Goal: Obtain resource: Download file/media

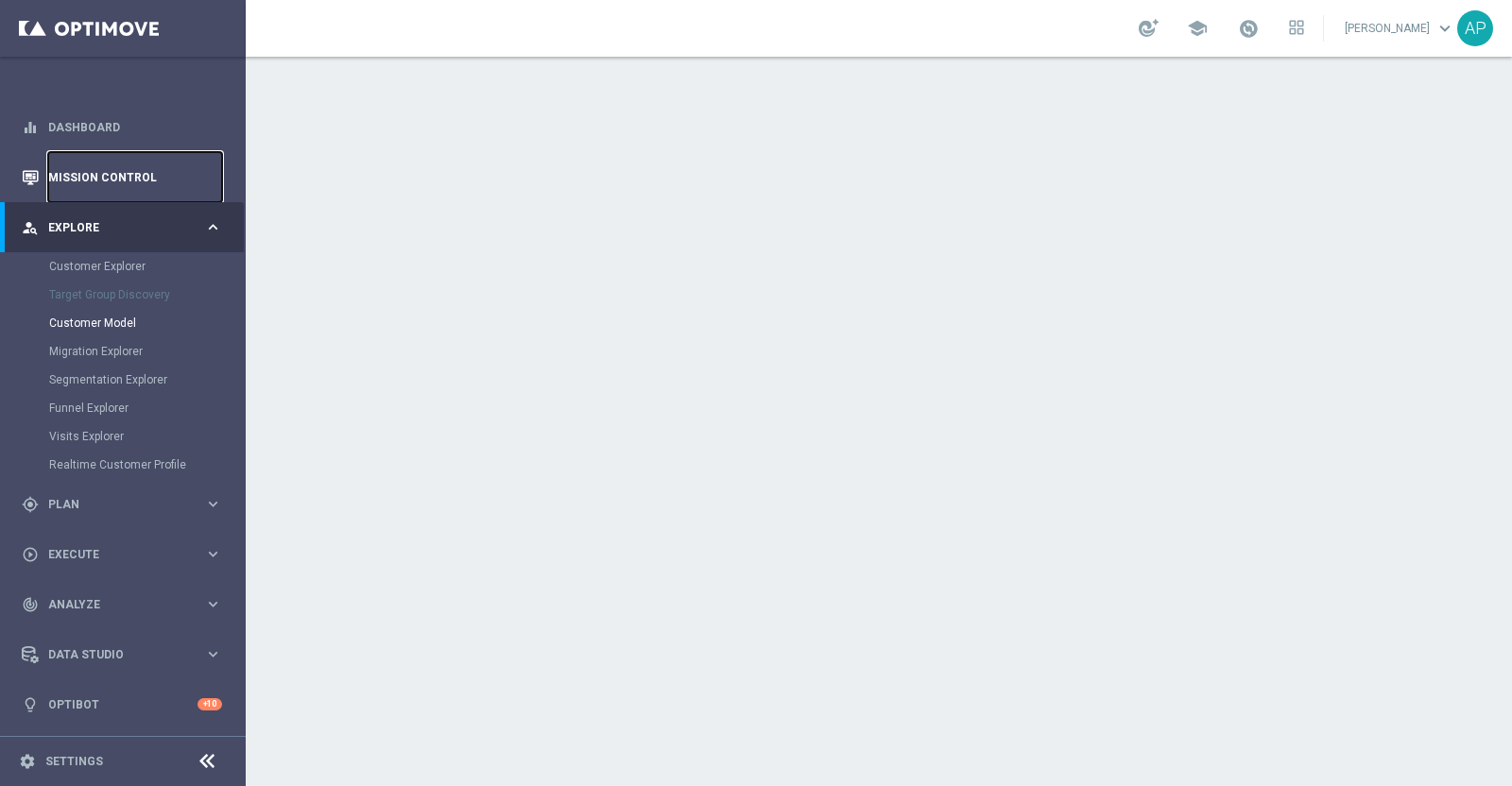
click at [99, 155] on link "Mission Control" at bounding box center [135, 177] width 173 height 50
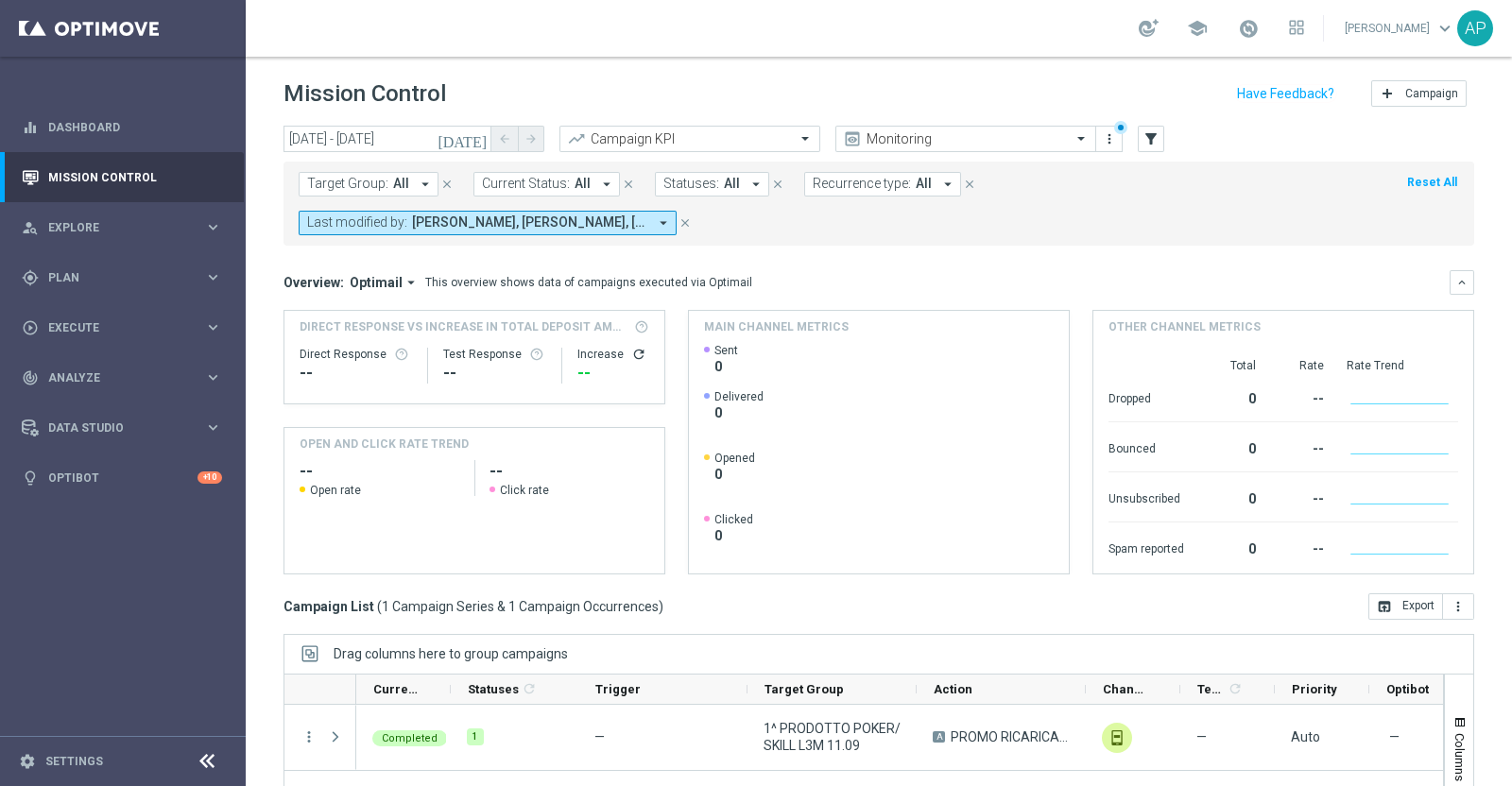
click at [480, 134] on icon "today" at bounding box center [462, 138] width 51 height 17
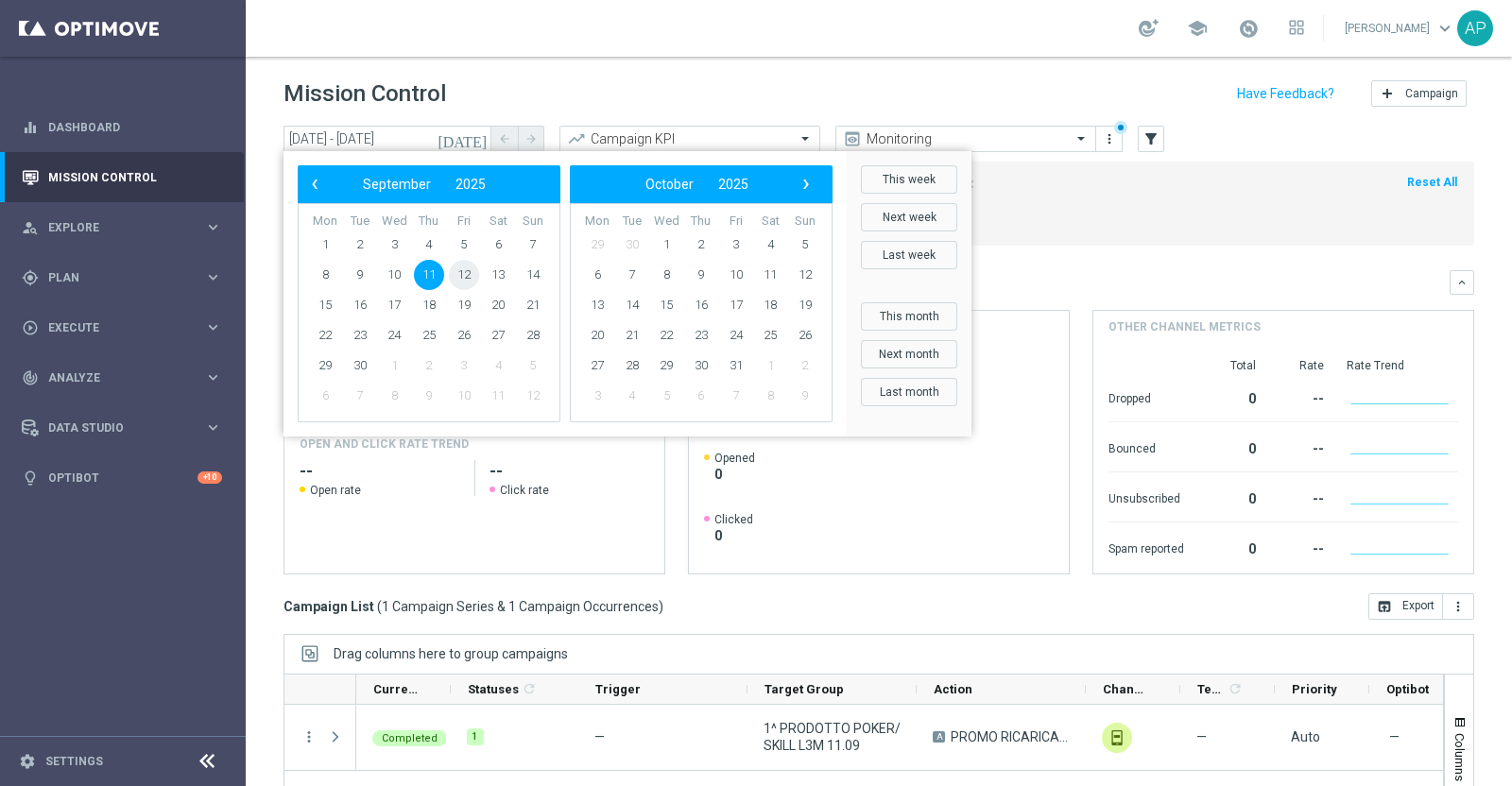
click at [469, 266] on span "12" at bounding box center [463, 275] width 30 height 30
drag, startPoint x: 472, startPoint y: 287, endPoint x: 466, endPoint y: 275, distance: 13.4
click at [466, 275] on span "12" at bounding box center [463, 275] width 30 height 30
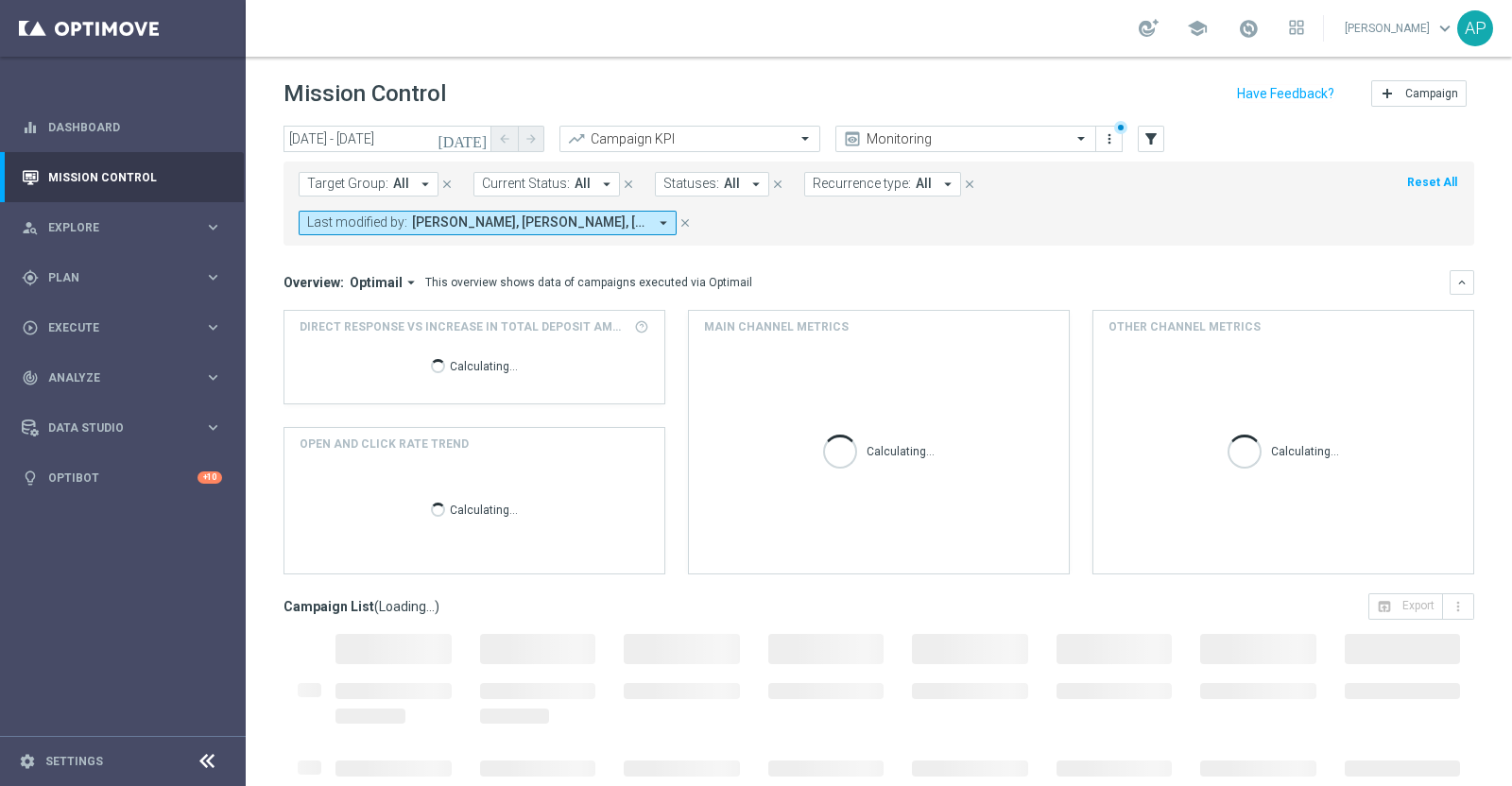
type input "12 Sep 2025 - 12 Sep 2025"
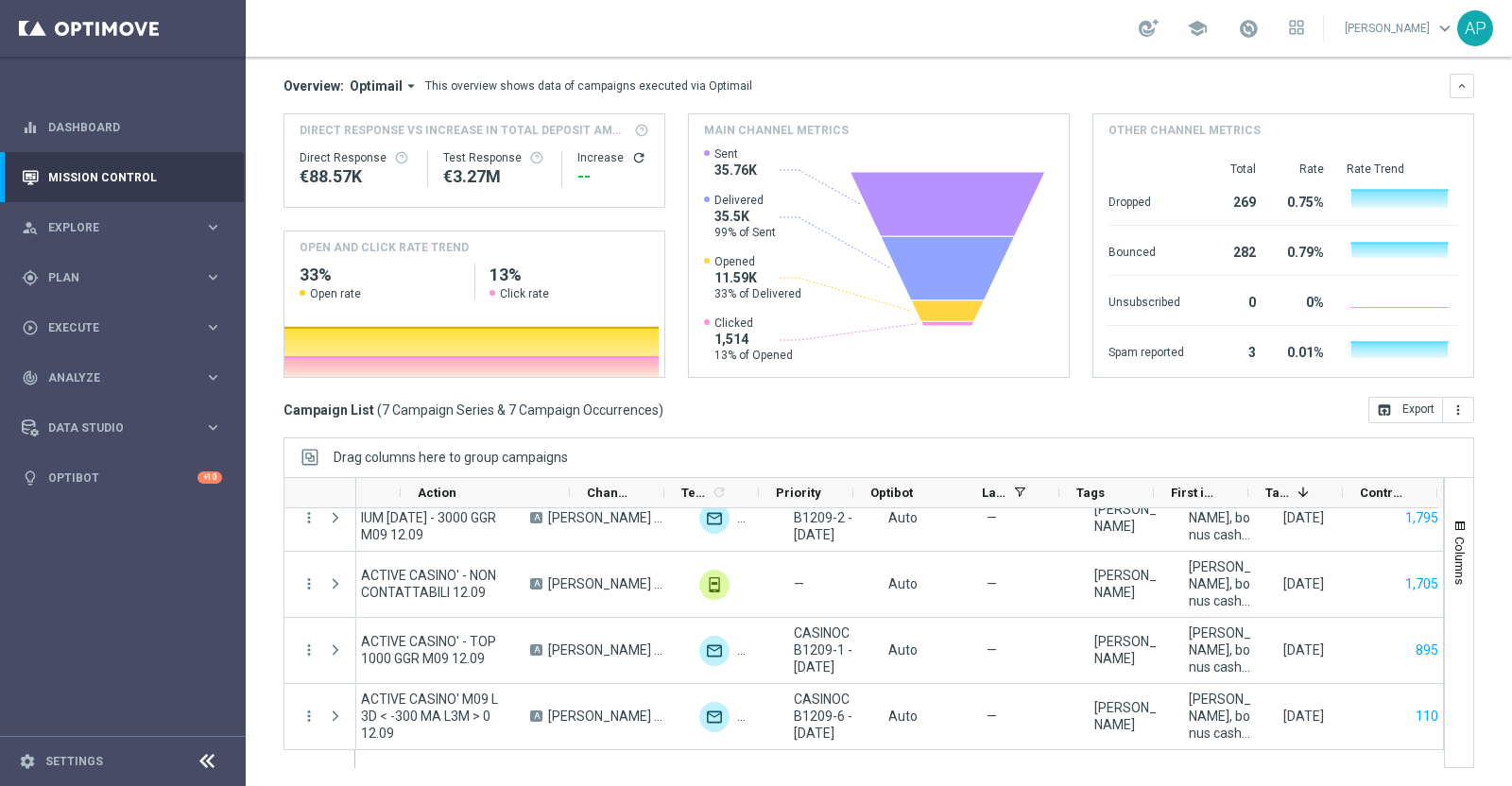
scroll to position [0, 543]
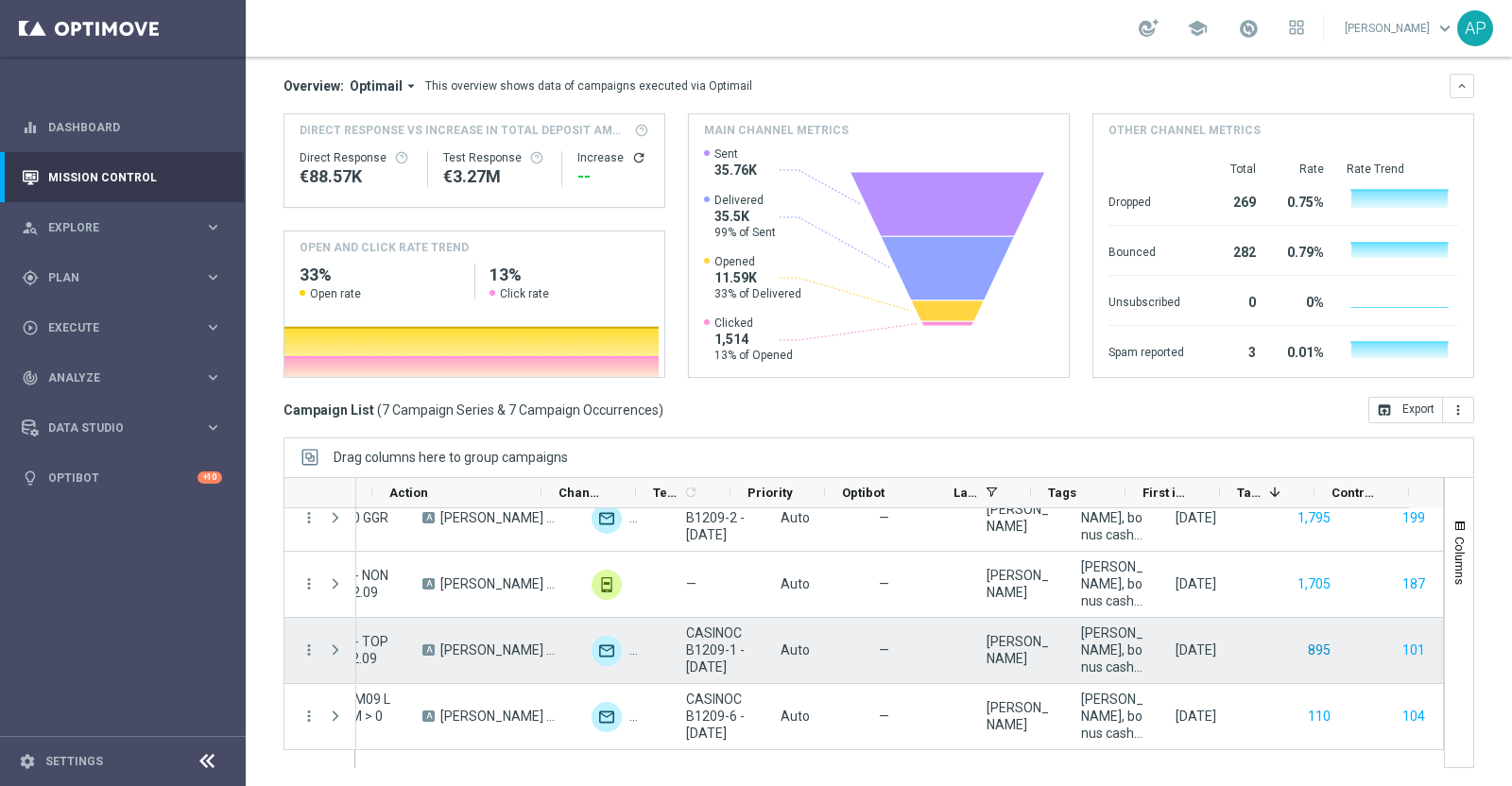
click at [1306, 642] on button "895" at bounding box center [1319, 651] width 27 height 24
click at [1400, 649] on button "101" at bounding box center [1413, 651] width 27 height 24
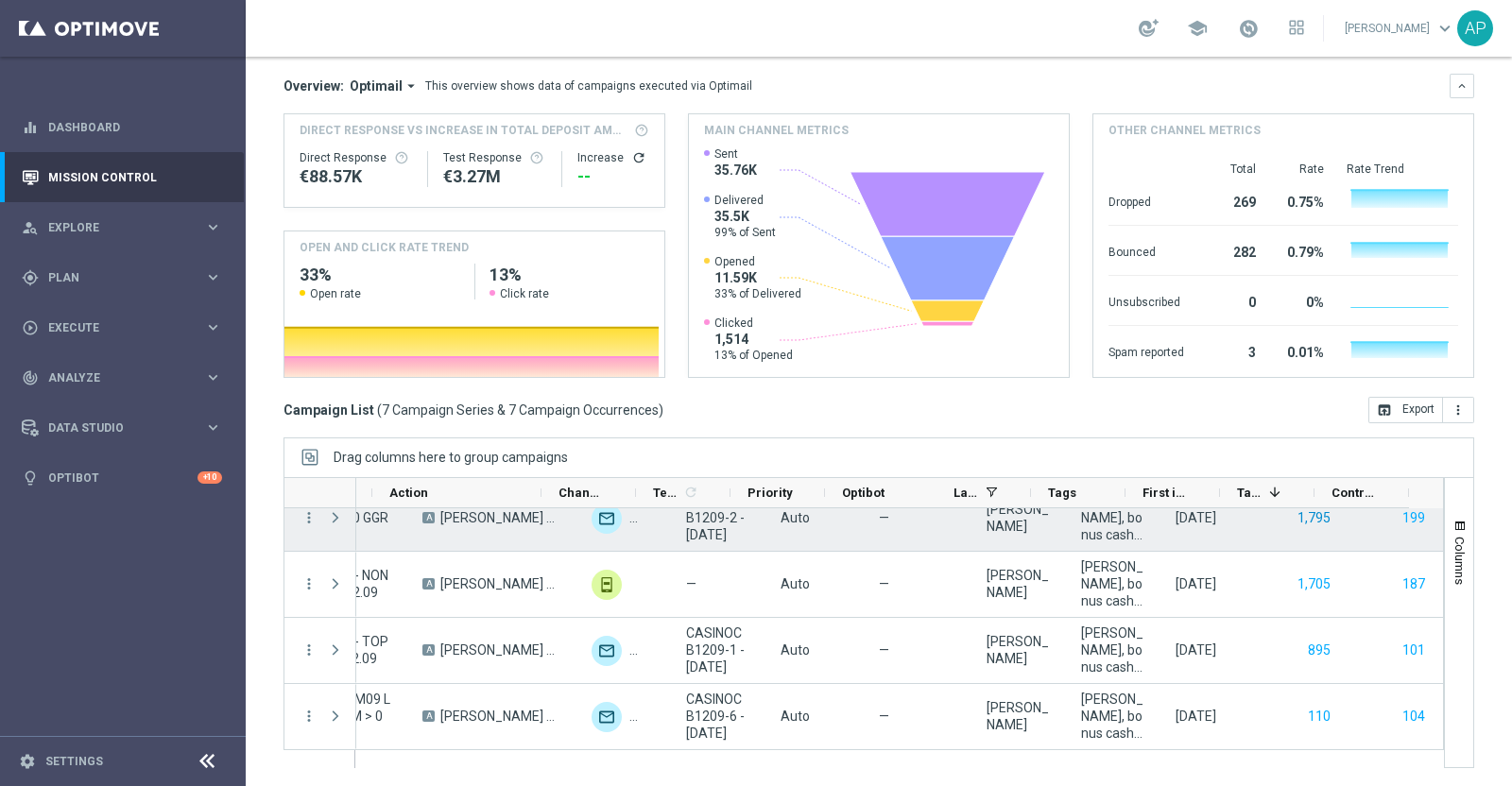
click at [1296, 517] on button "1,795" at bounding box center [1314, 518] width 37 height 24
click at [1400, 521] on button "199" at bounding box center [1413, 518] width 27 height 24
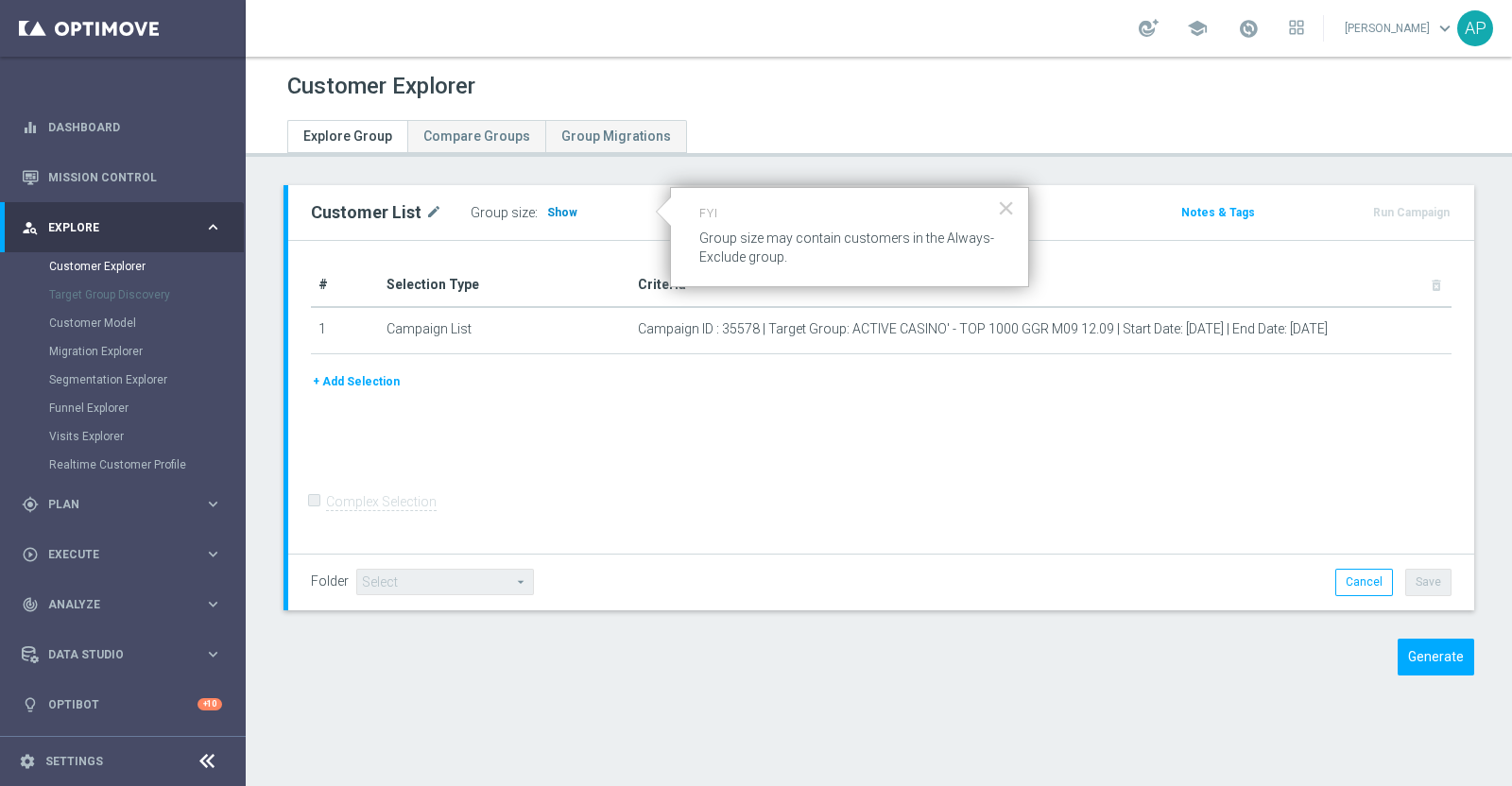
click at [553, 206] on span "Show" at bounding box center [562, 212] width 30 height 13
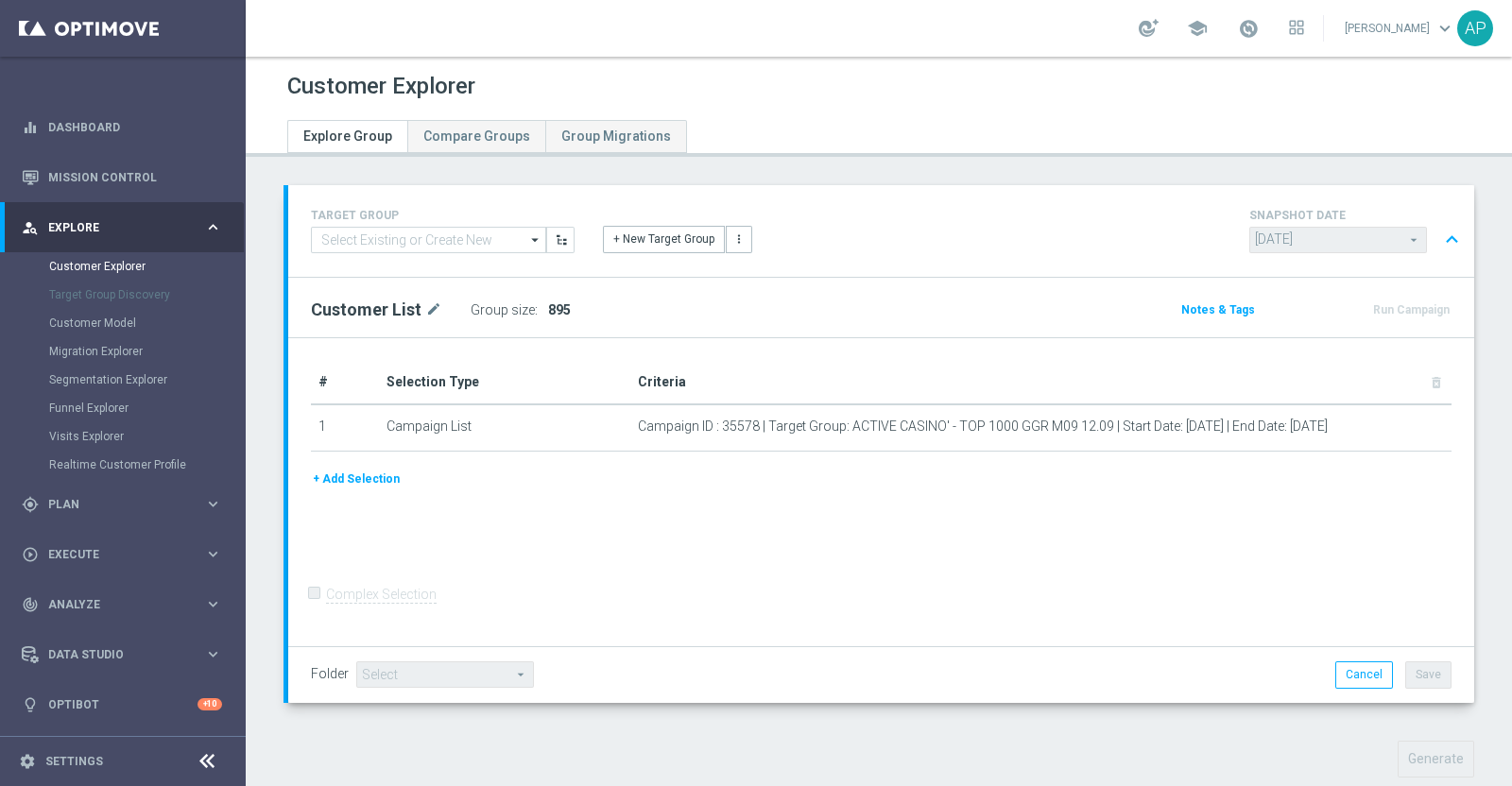
scroll to position [471, 0]
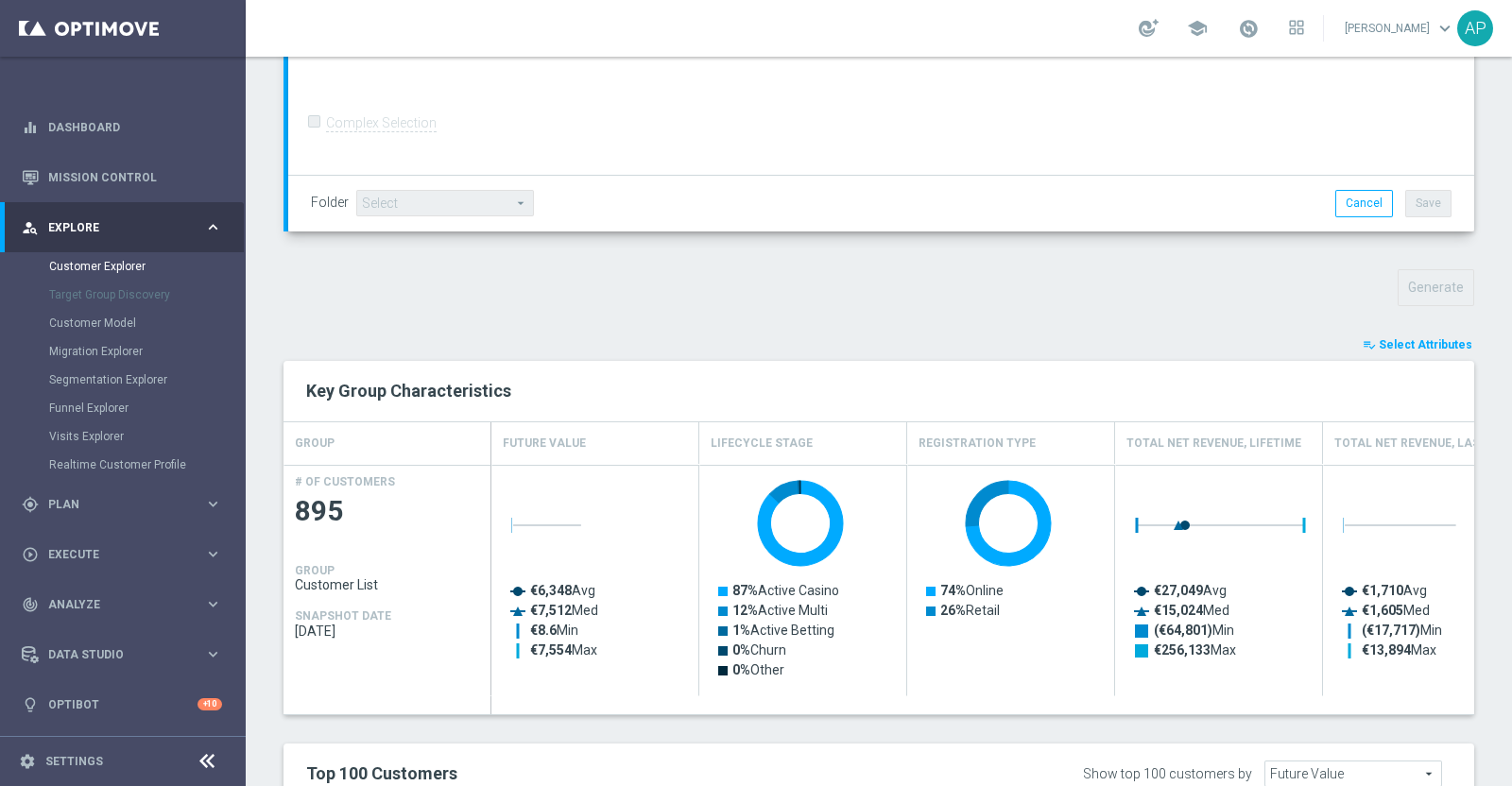
click at [1407, 338] on span "Select Attributes" at bounding box center [1425, 344] width 94 height 13
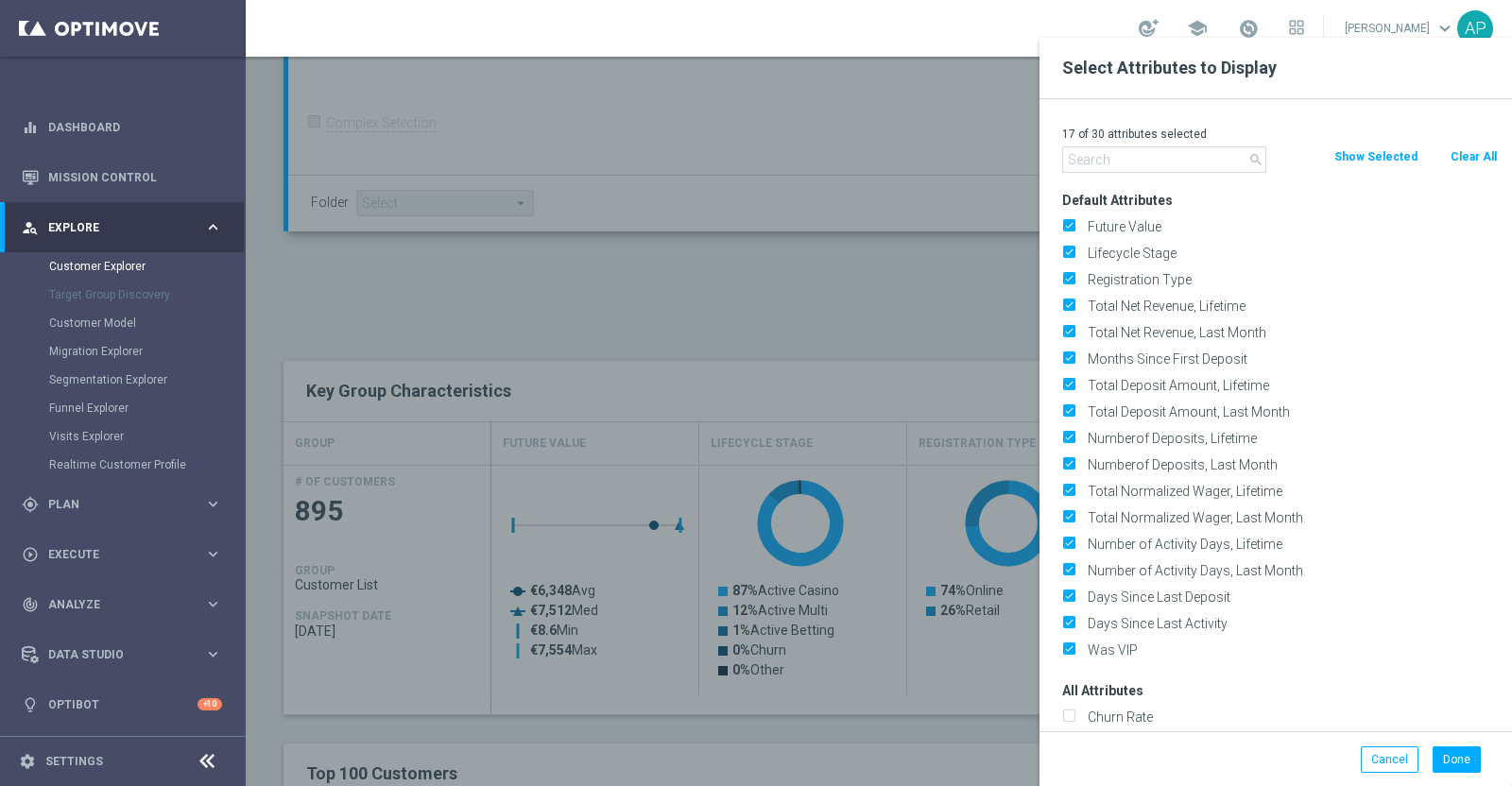
click at [1472, 151] on button "Clear All" at bounding box center [1473, 156] width 50 height 21
checkbox input "false"
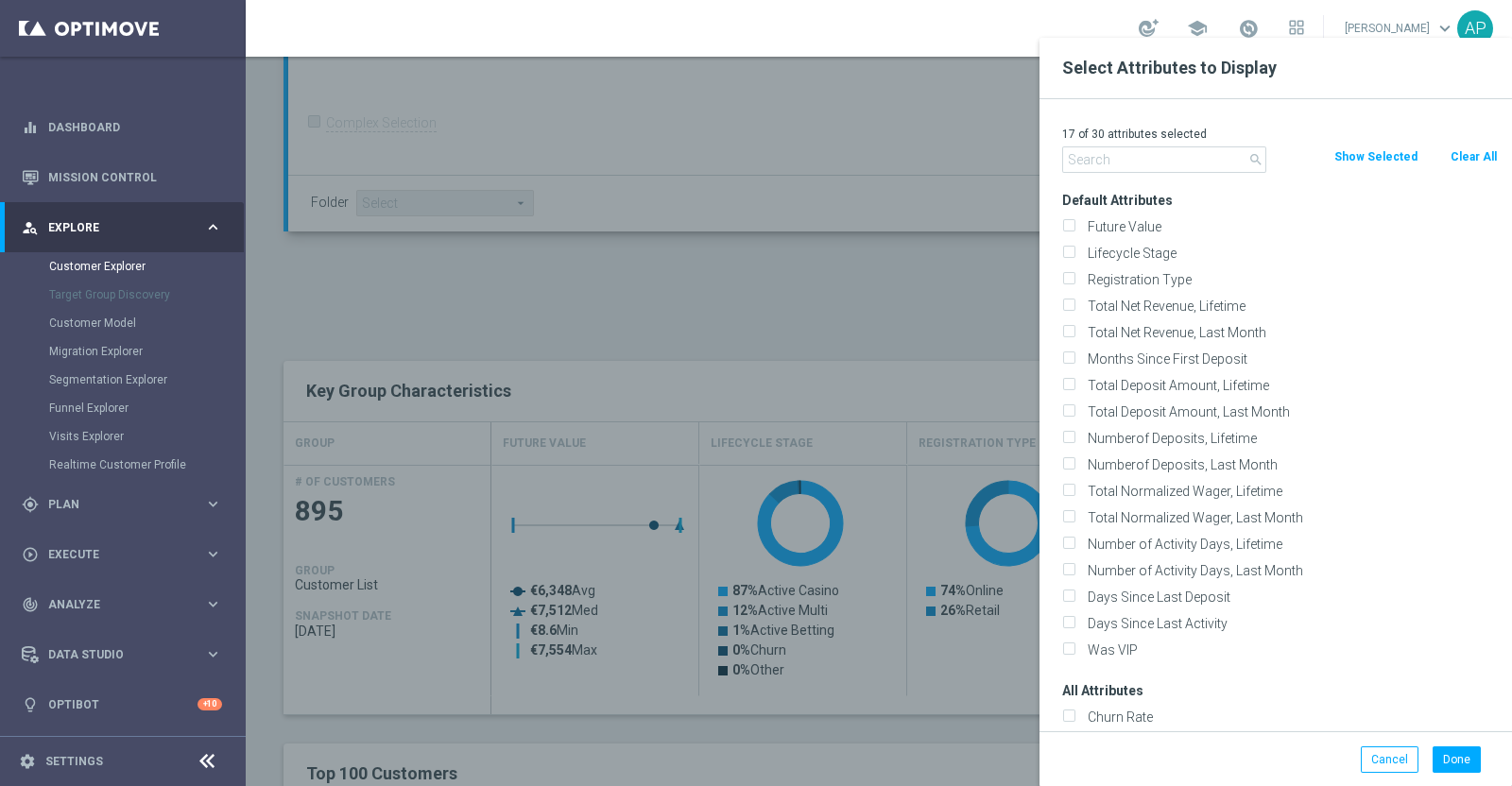
checkbox input "false"
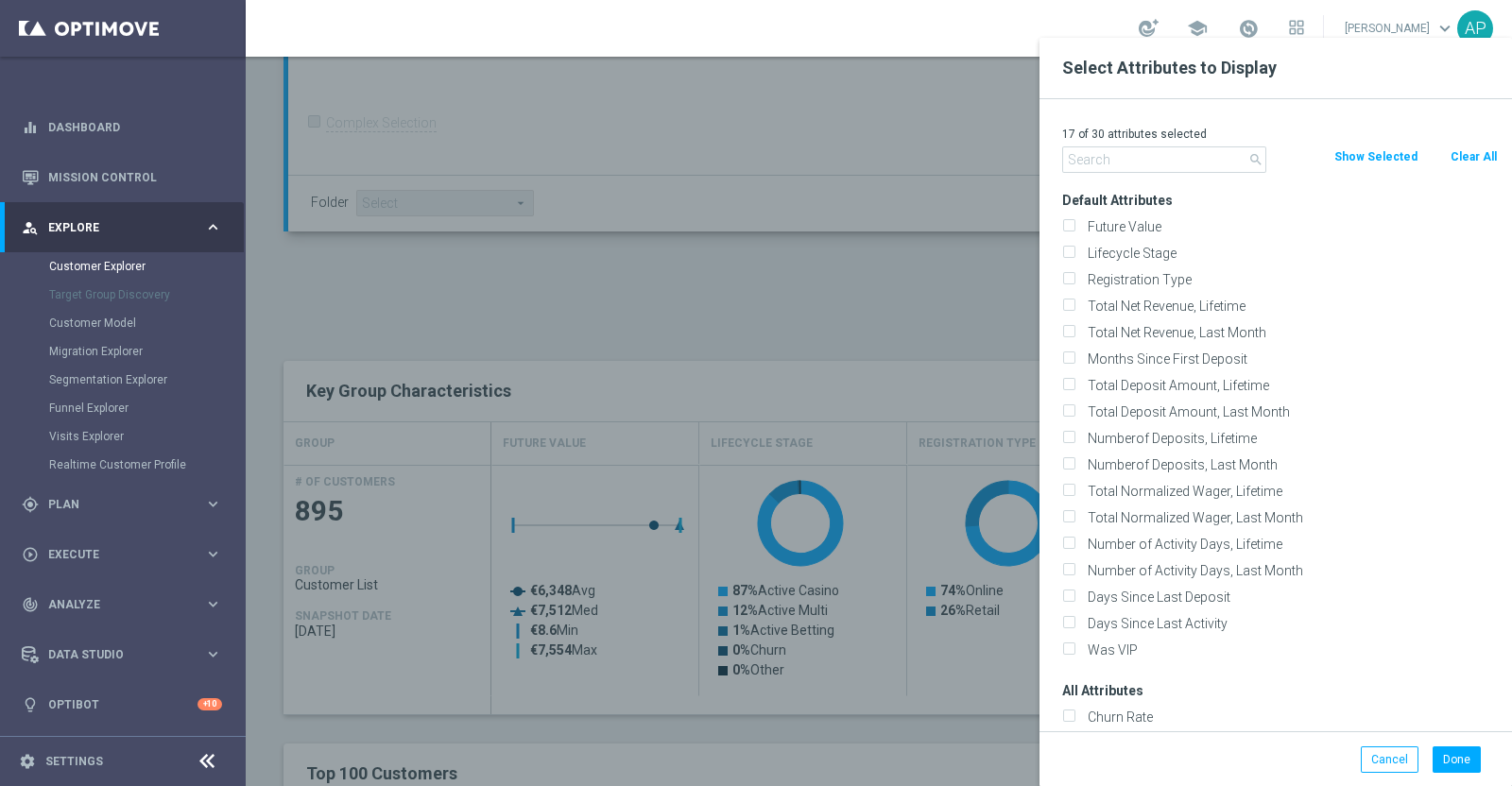
checkbox input "false"
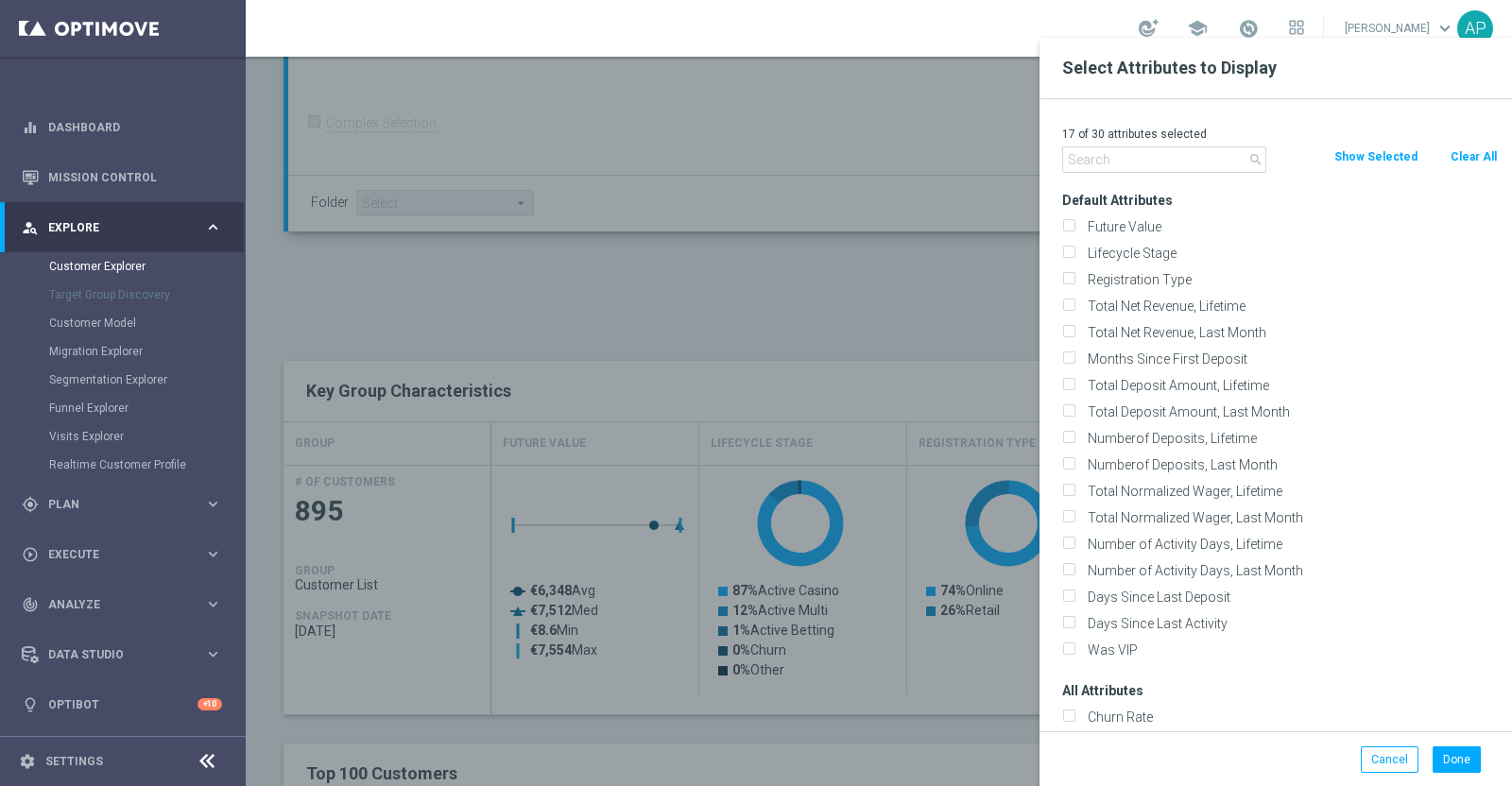
checkbox input "false"
click at [1178, 148] on input "text" at bounding box center [1163, 159] width 204 height 27
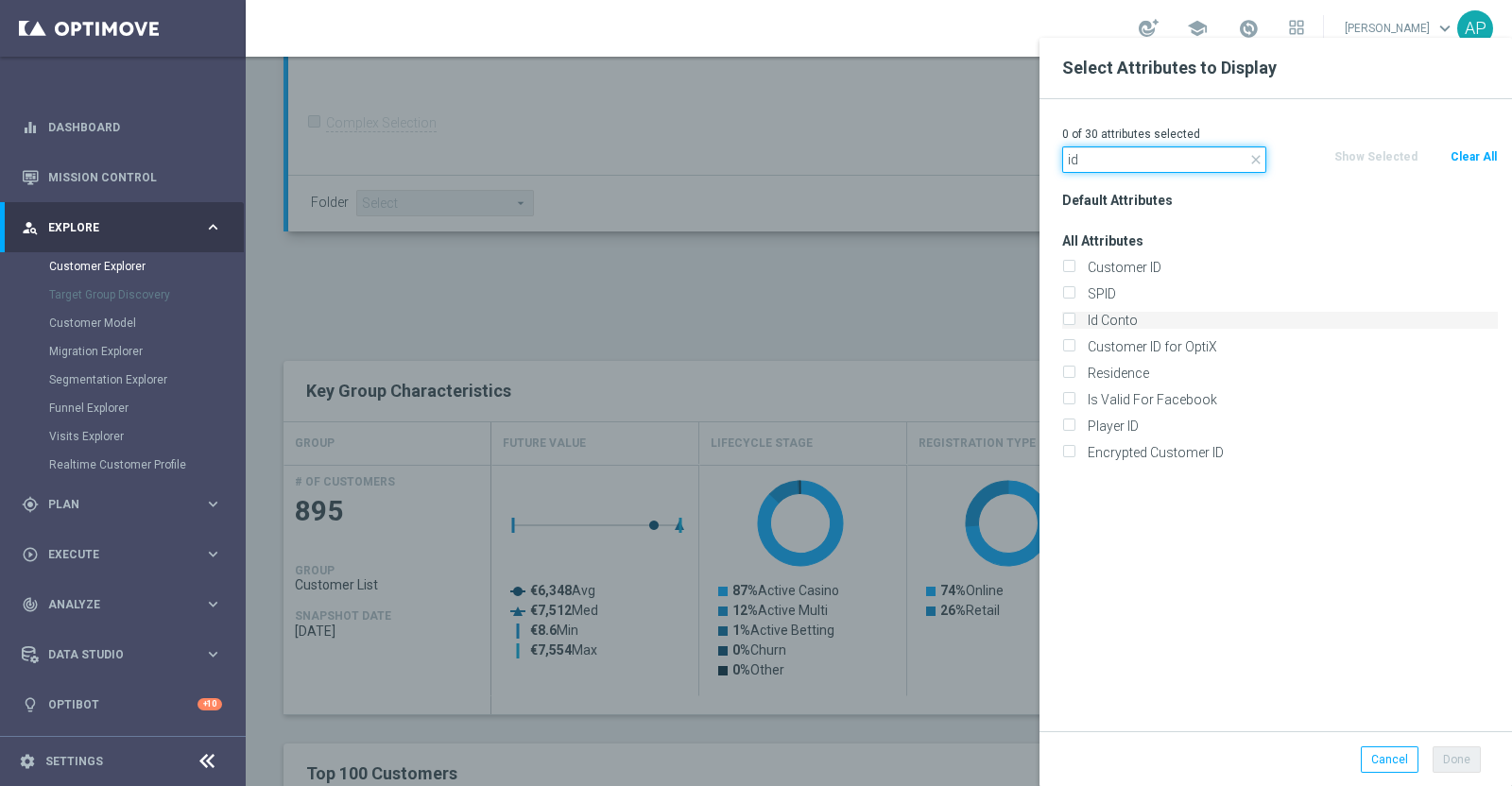
type input "id"
click at [1128, 325] on label "Id Conto" at bounding box center [1289, 320] width 417 height 17
click at [1074, 325] on input "Id Conto" at bounding box center [1067, 323] width 12 height 12
checkbox input "true"
click at [1460, 748] on button "Done" at bounding box center [1456, 759] width 48 height 27
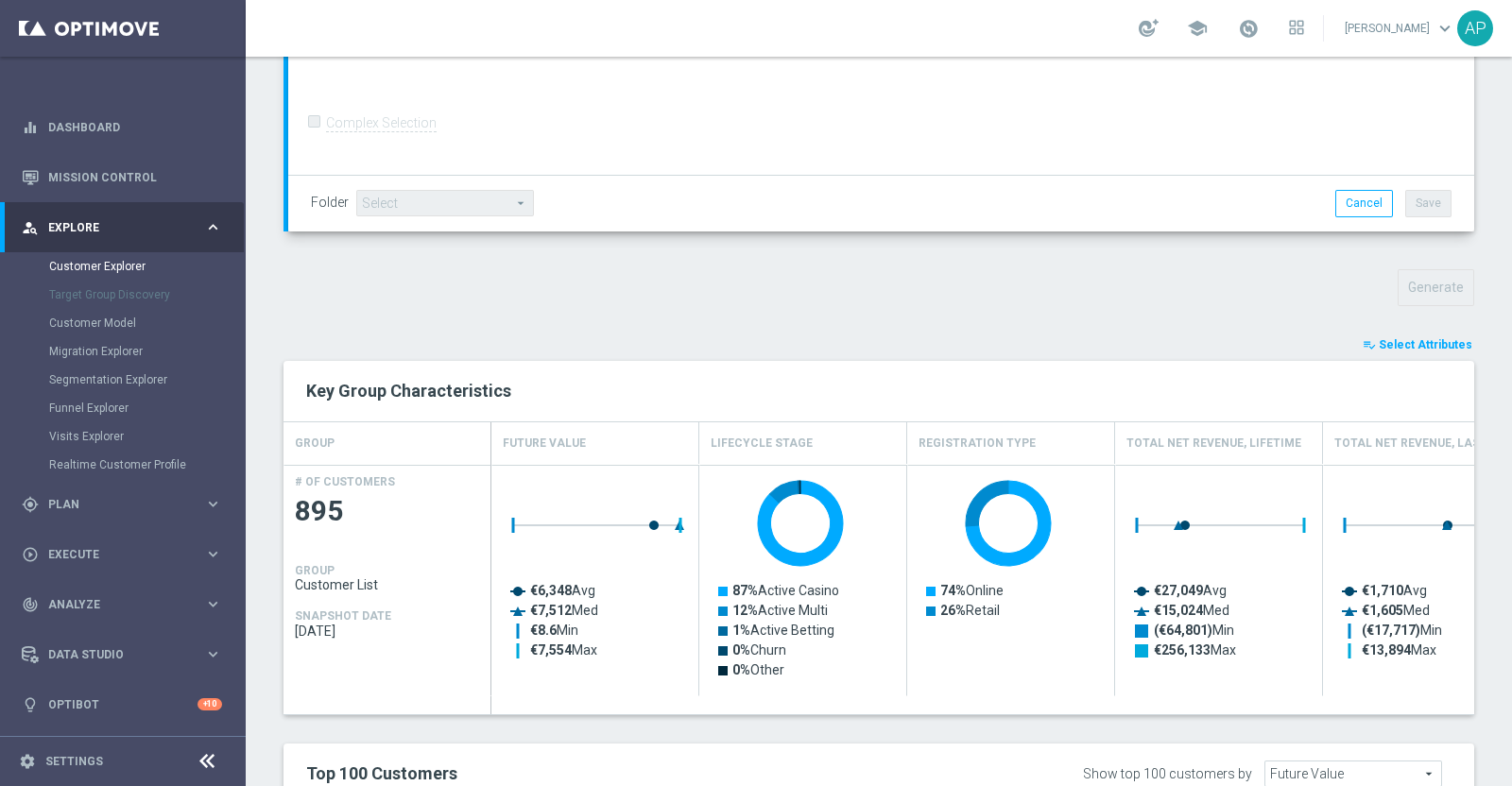
type input "Search"
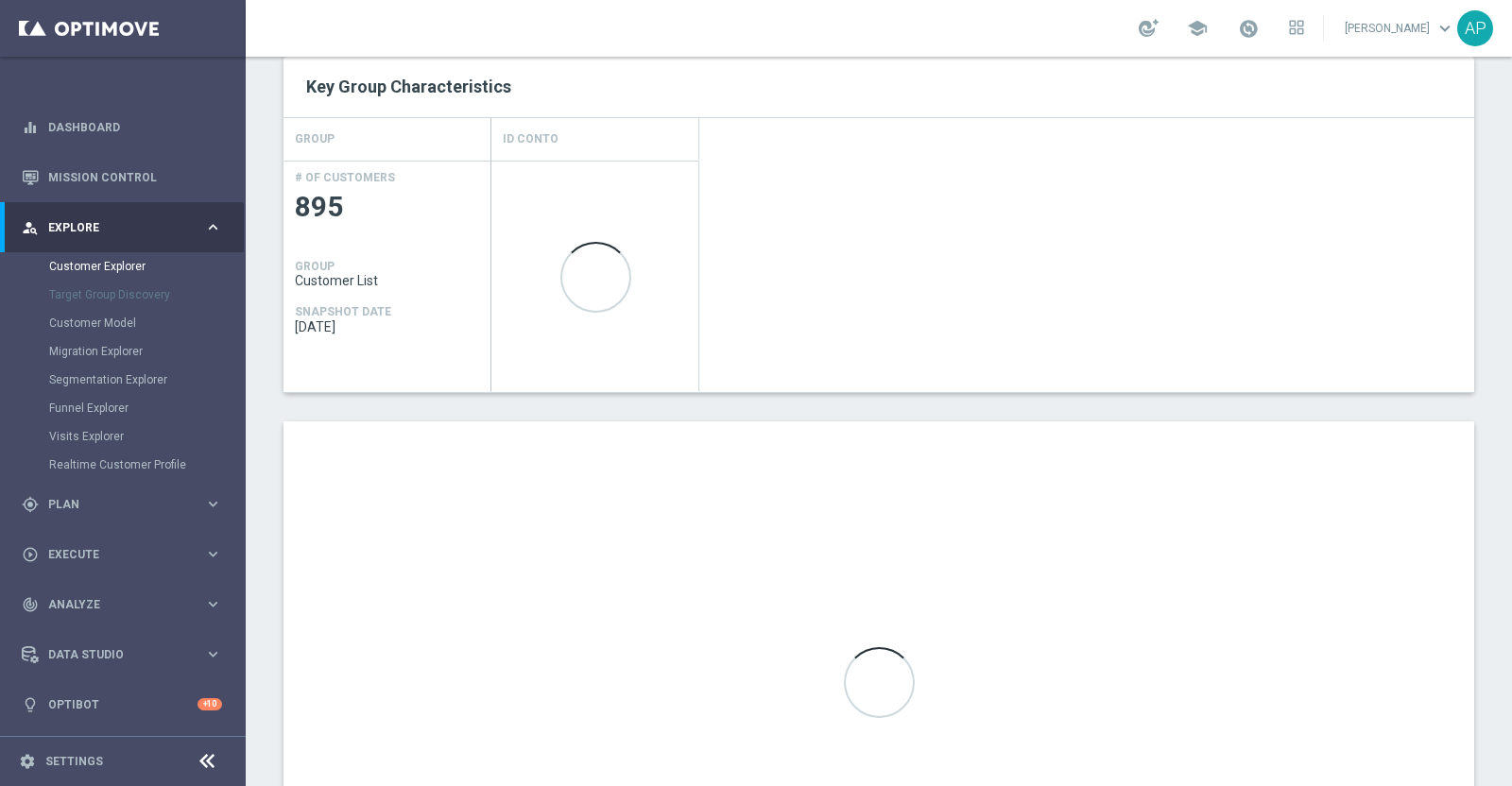
scroll to position [943, 0]
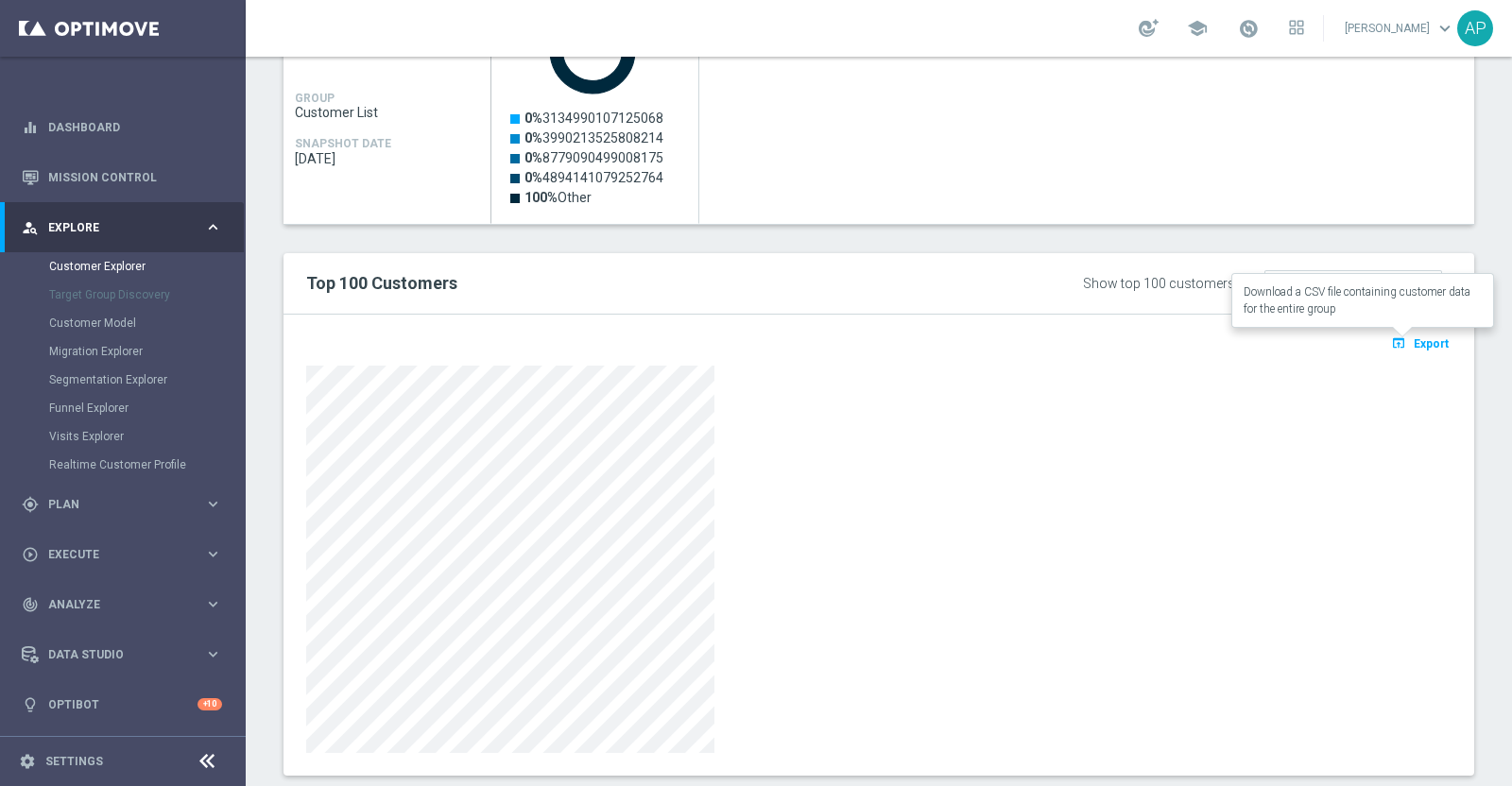
click at [1413, 338] on span "Export" at bounding box center [1430, 343] width 35 height 13
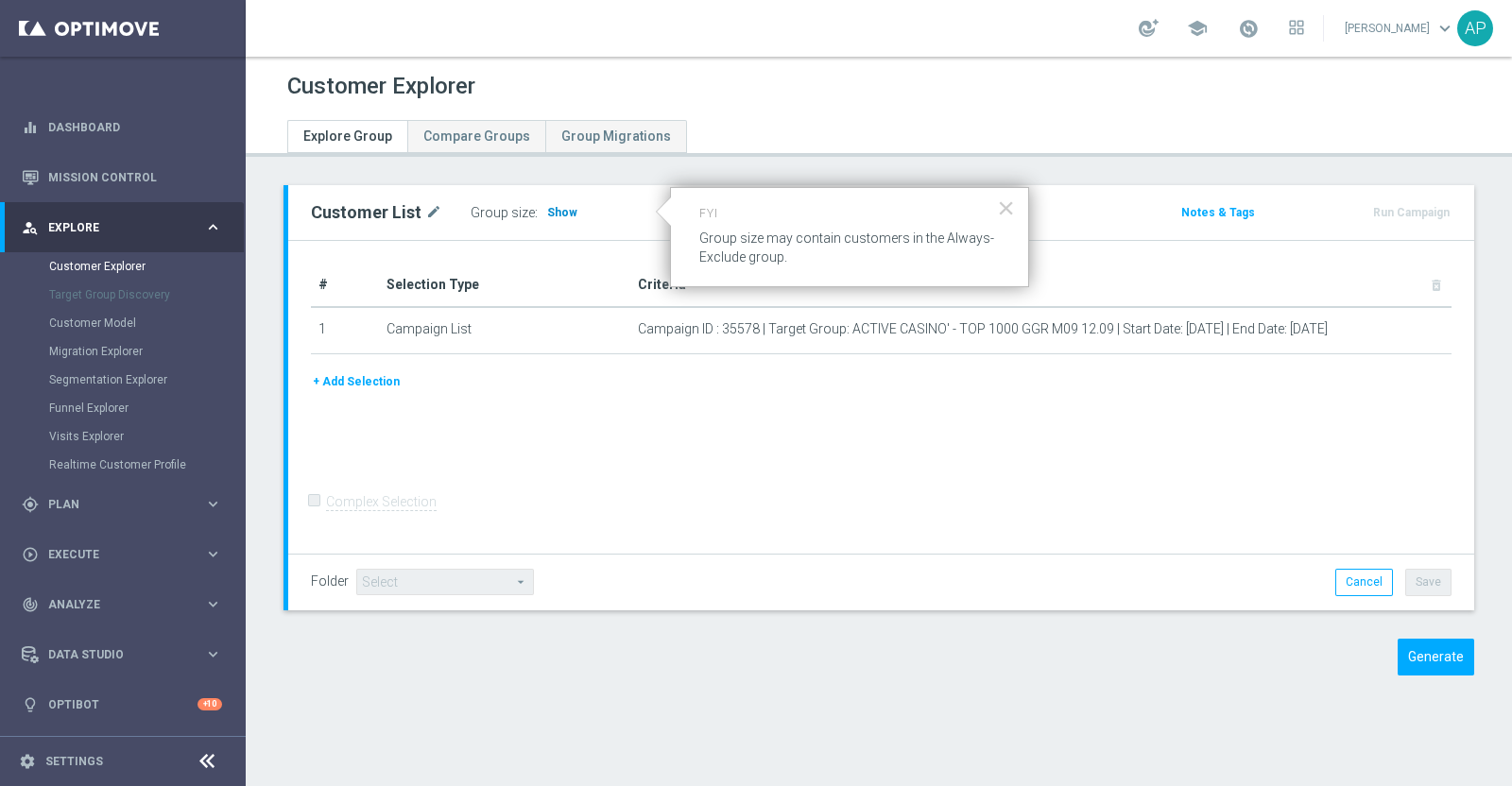
click at [548, 210] on span "Show" at bounding box center [562, 212] width 30 height 13
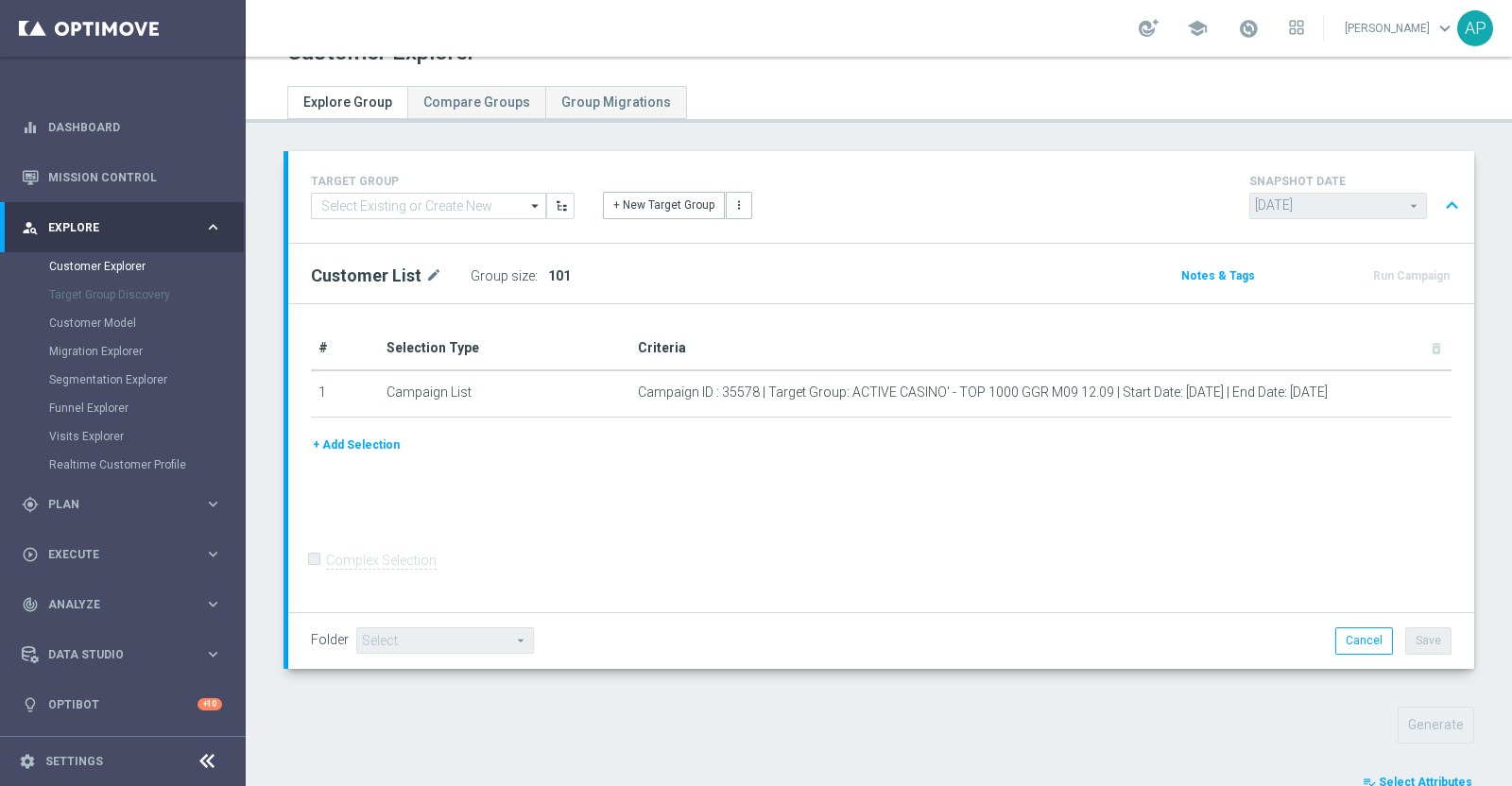
scroll to position [742, 0]
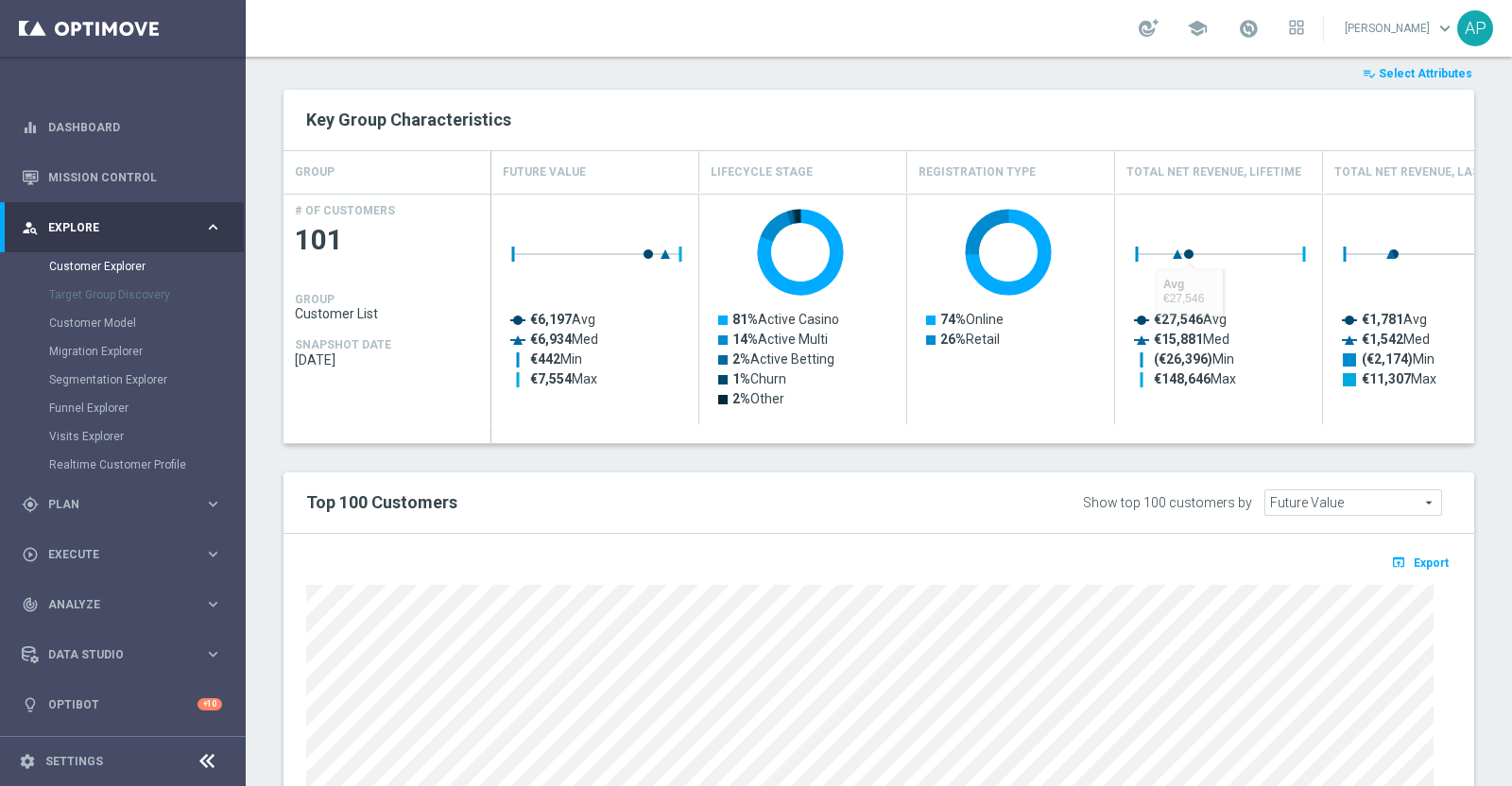
click at [1412, 72] on span "Select Attributes" at bounding box center [1425, 73] width 94 height 13
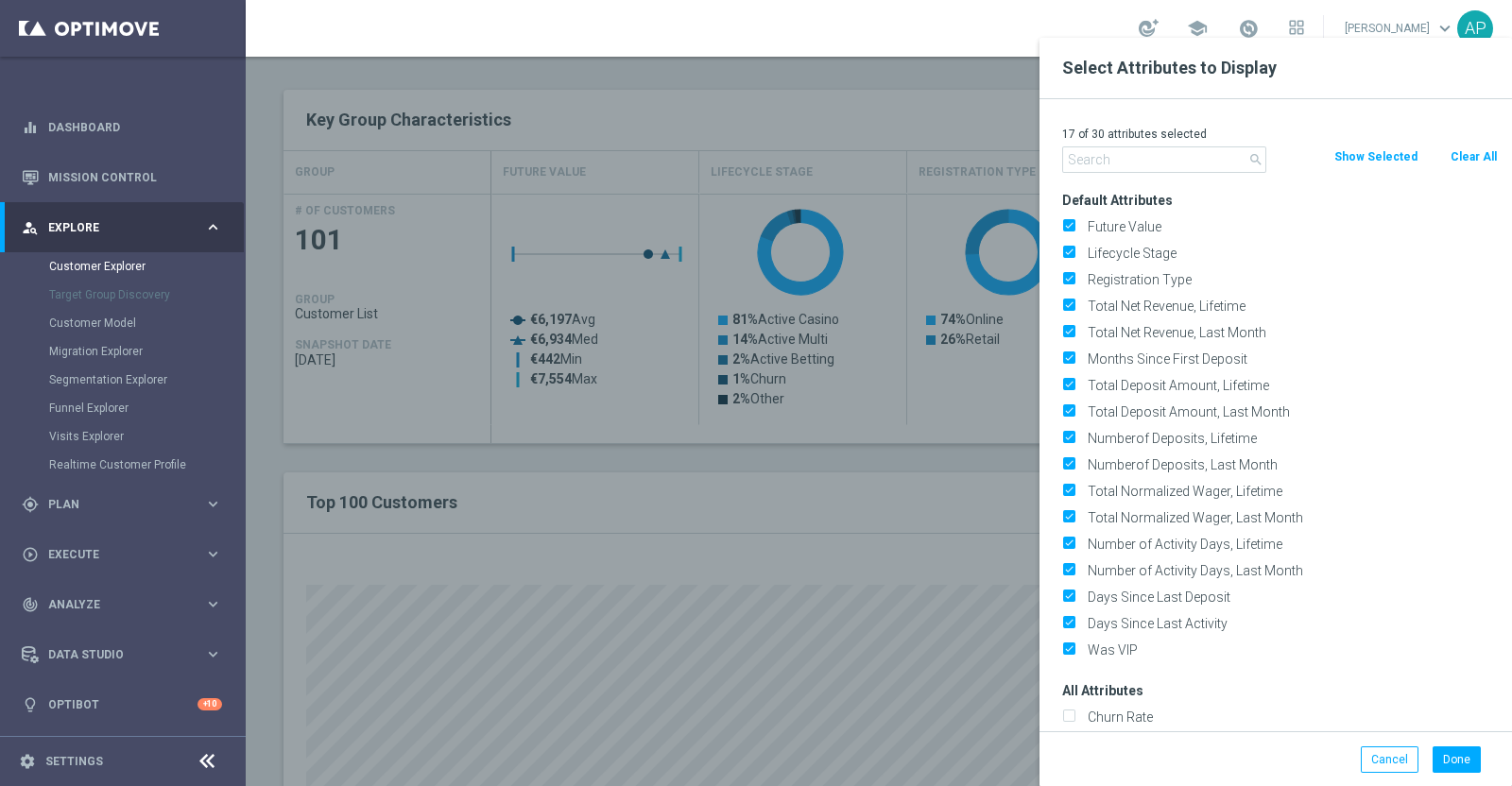
click at [1479, 147] on button "Clear All" at bounding box center [1473, 156] width 50 height 21
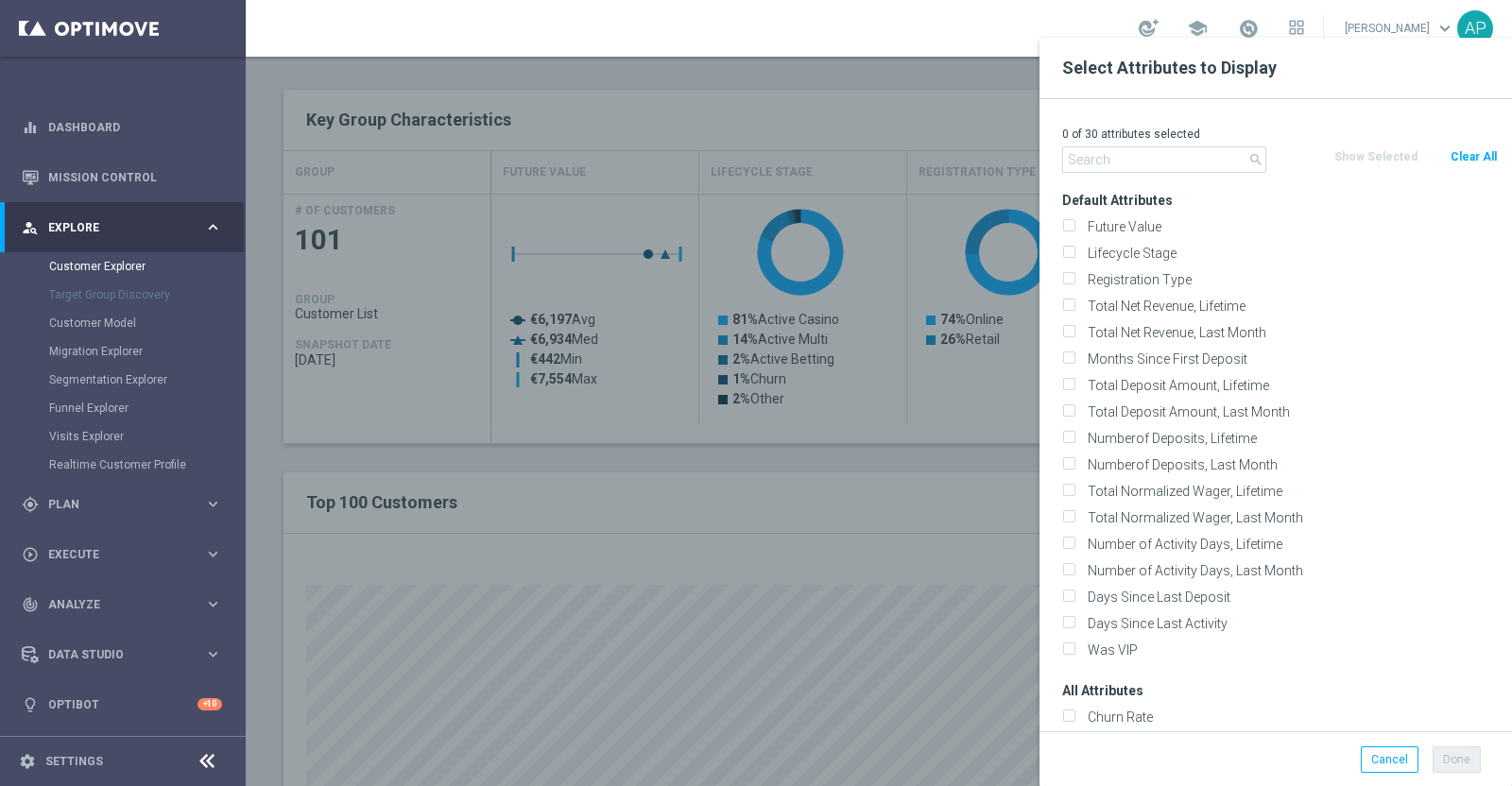
checkbox input "false"
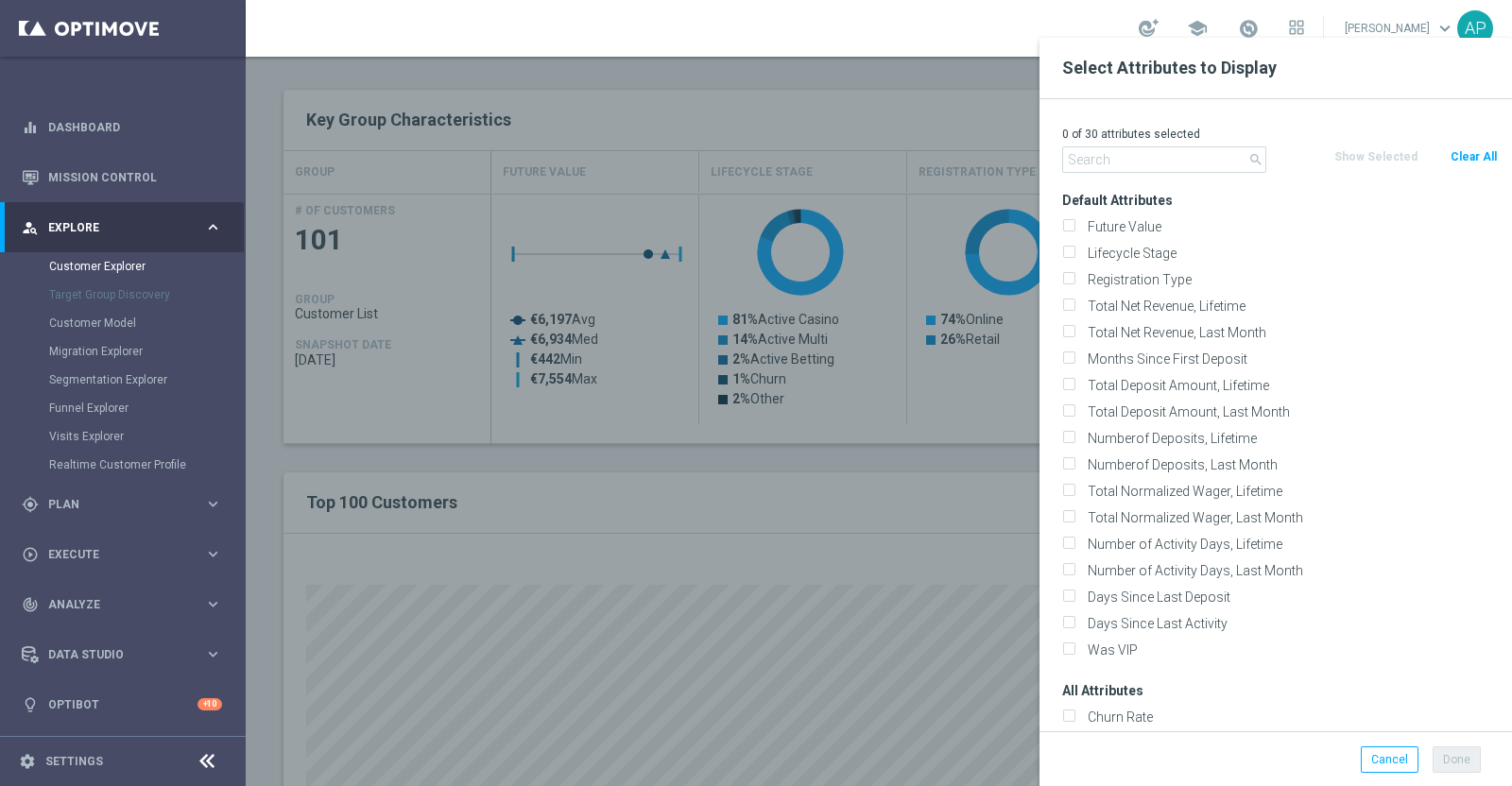
checkbox input "false"
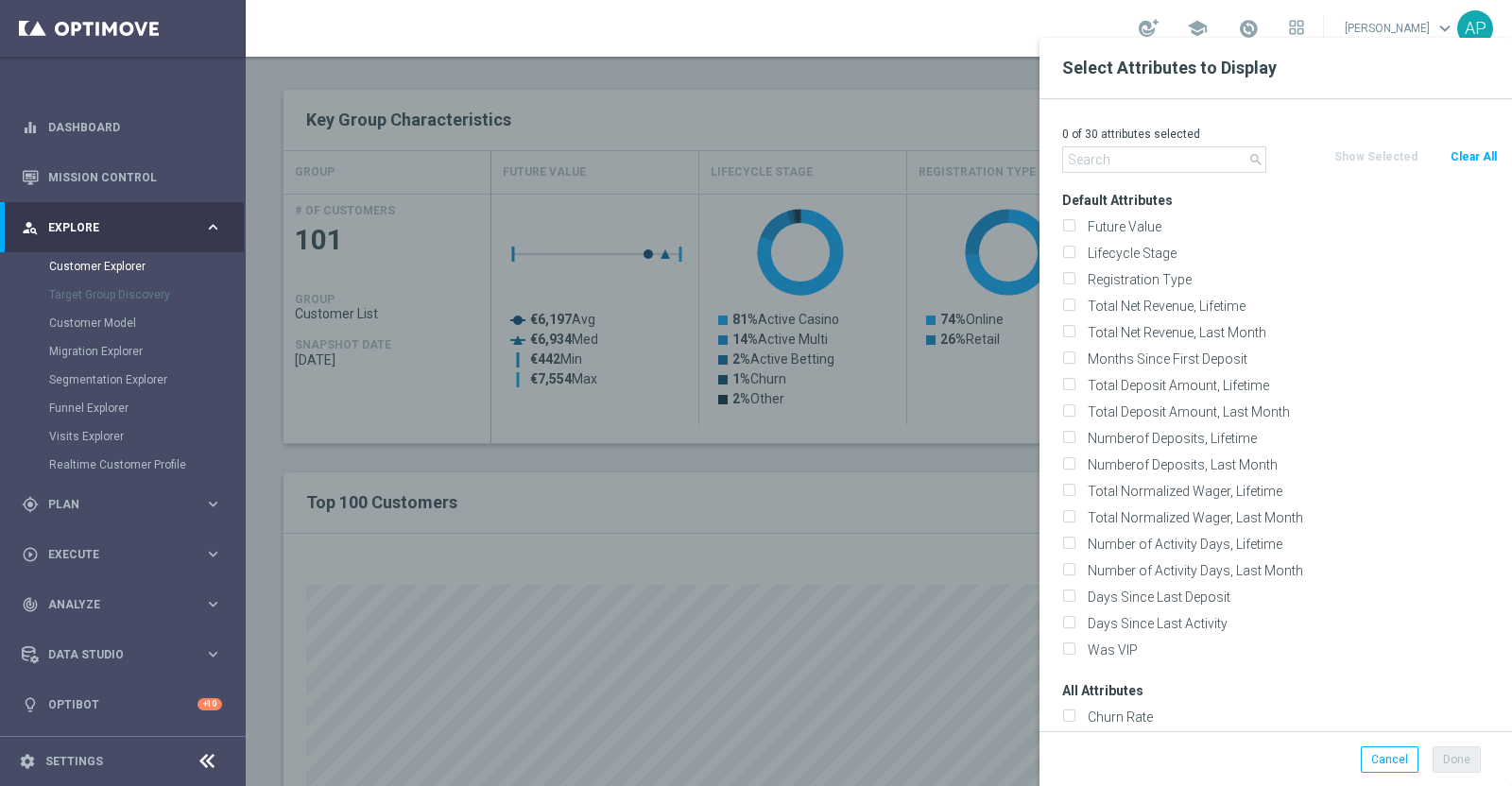
checkbox input "false"
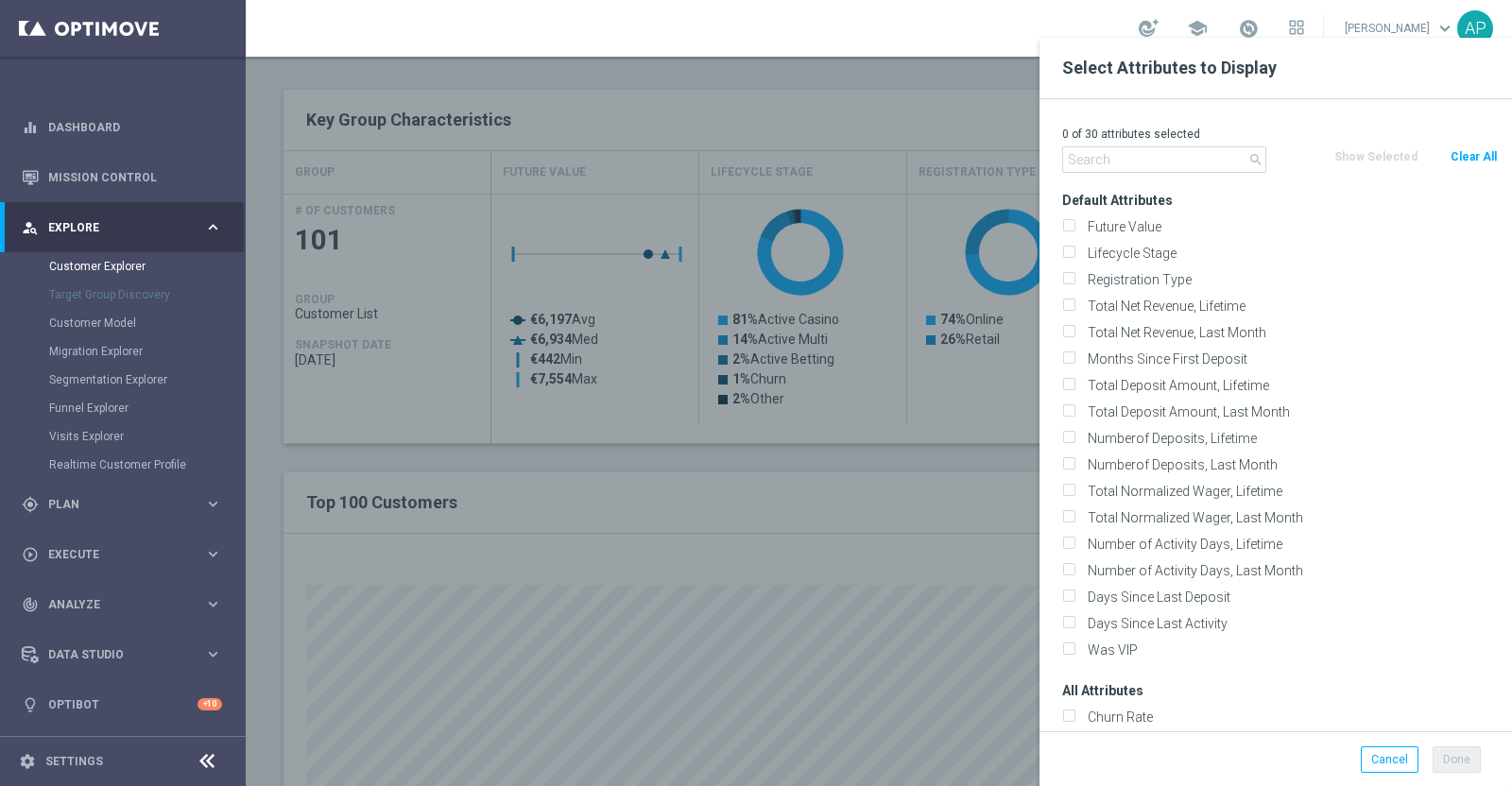
checkbox input "false"
click at [1172, 160] on input "text" at bounding box center [1163, 159] width 204 height 27
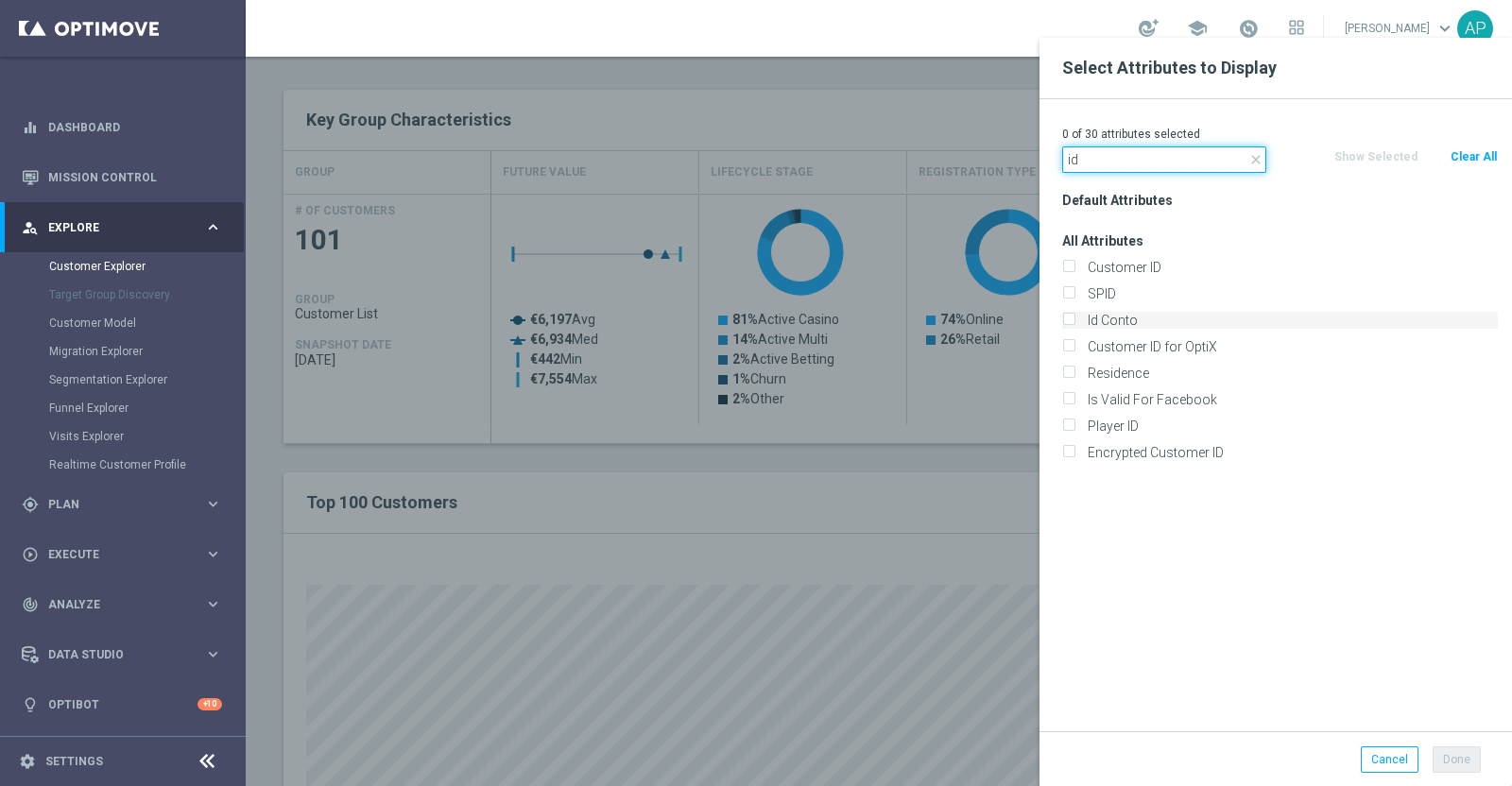
type input "id"
click at [1112, 318] on label "Id Conto" at bounding box center [1289, 320] width 417 height 17
click at [1074, 318] on input "Id Conto" at bounding box center [1067, 323] width 12 height 12
checkbox input "true"
click at [1460, 753] on button "Done" at bounding box center [1456, 759] width 48 height 27
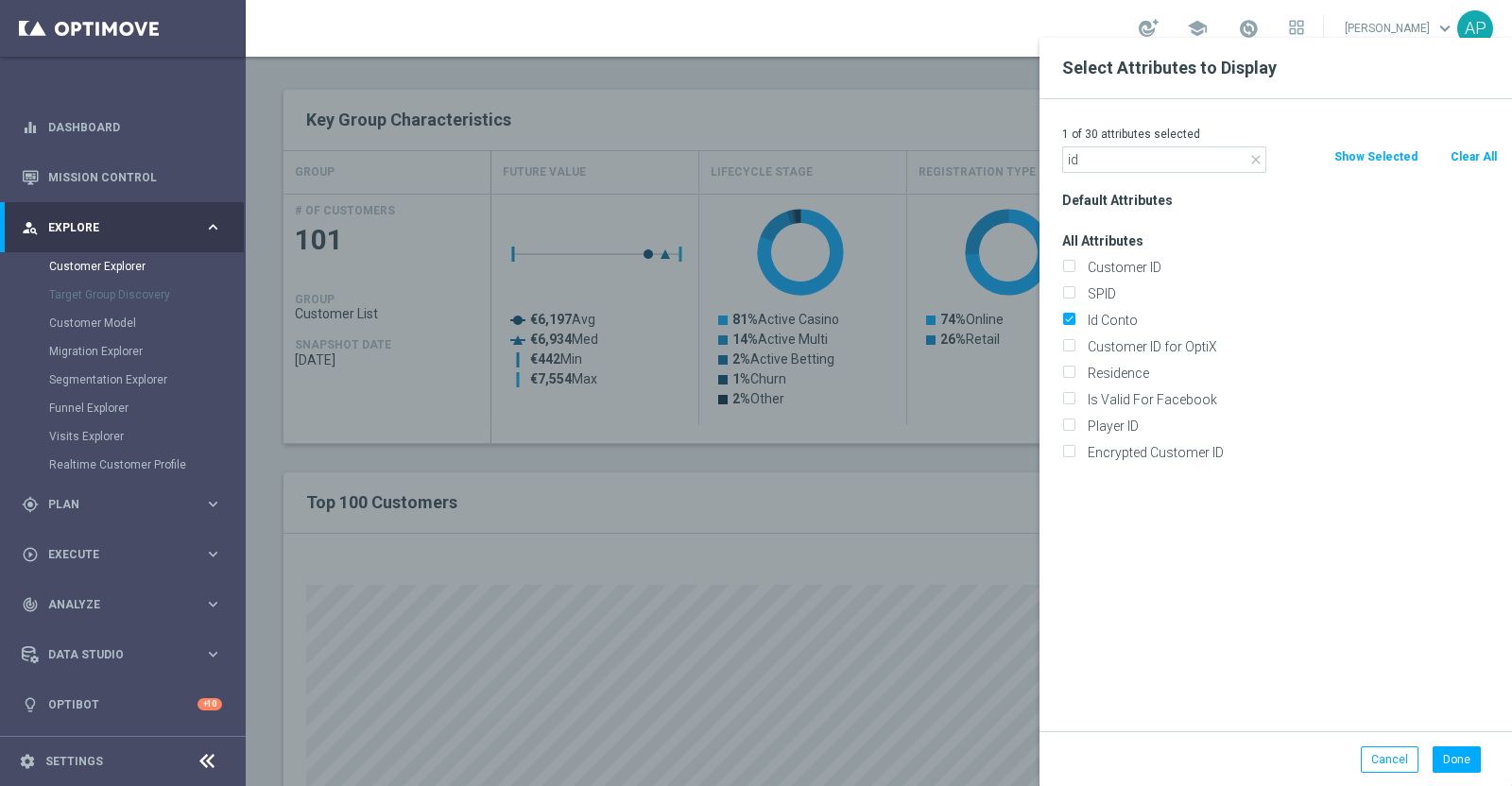
click at [1460, 753] on div "Select Attributes to Display 1 of 30 attributes selected close id Clear All Sho…" at bounding box center [1276, 430] width 472 height 786
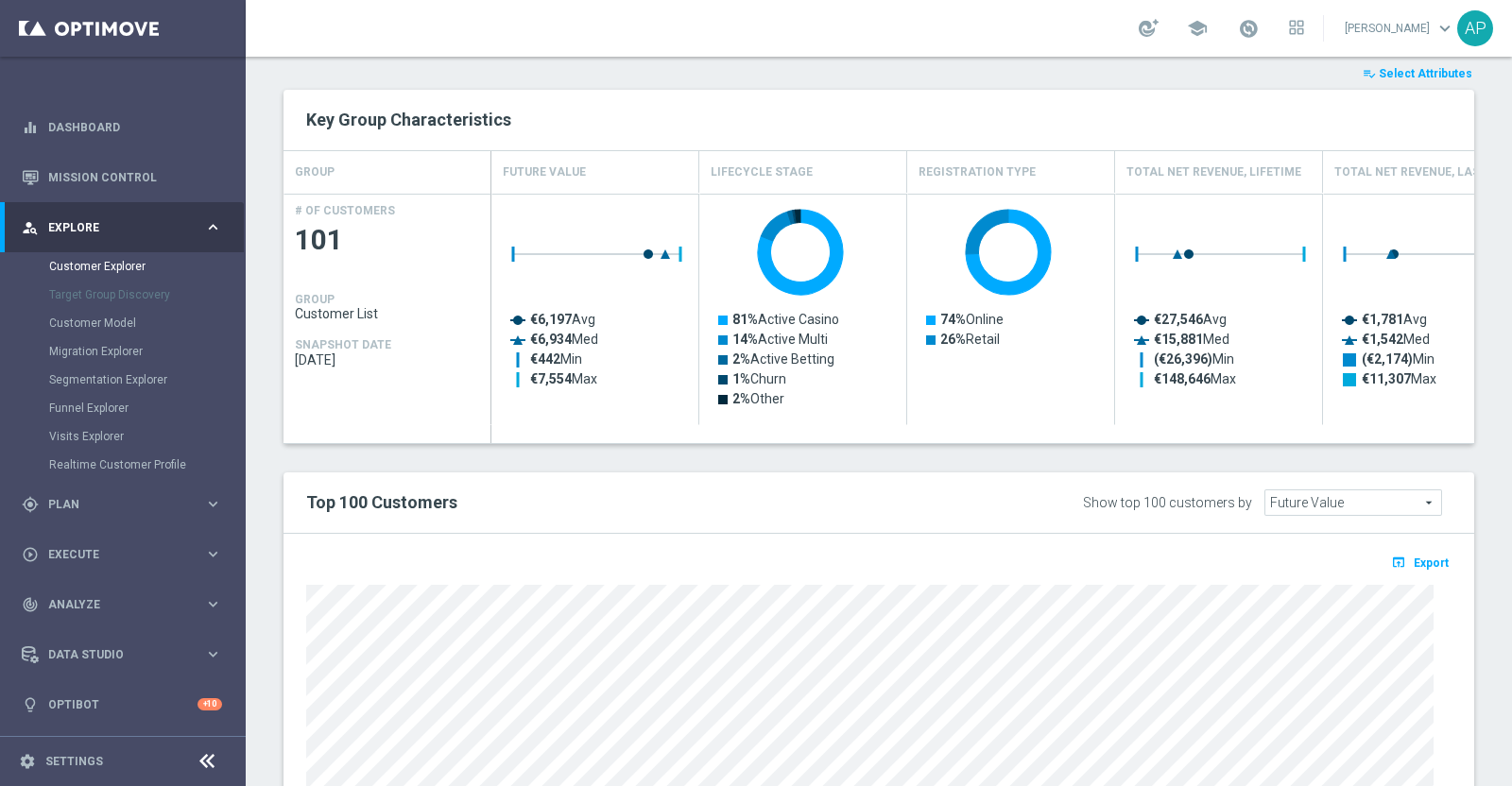
type input "Search"
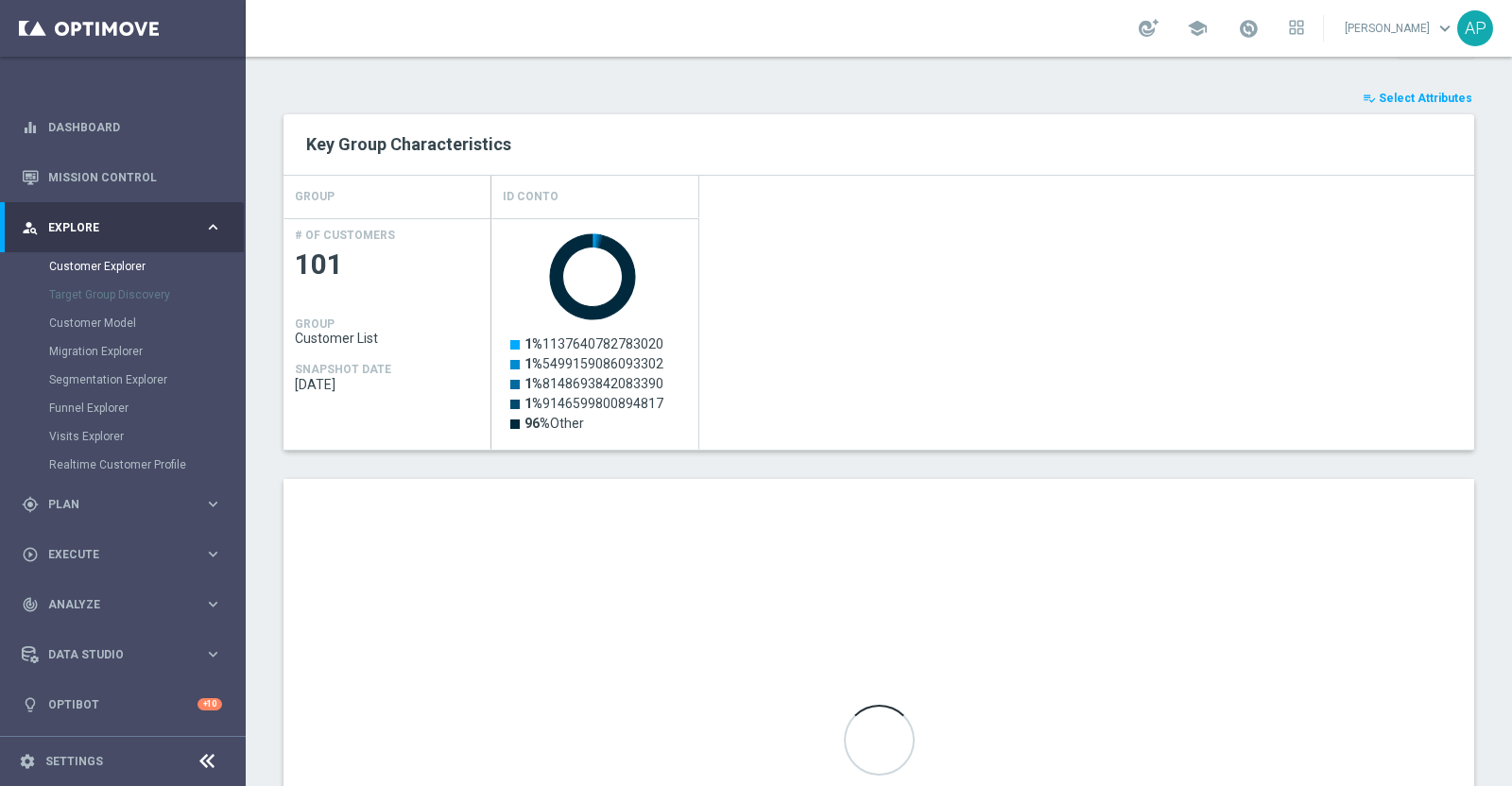
scroll to position [977, 0]
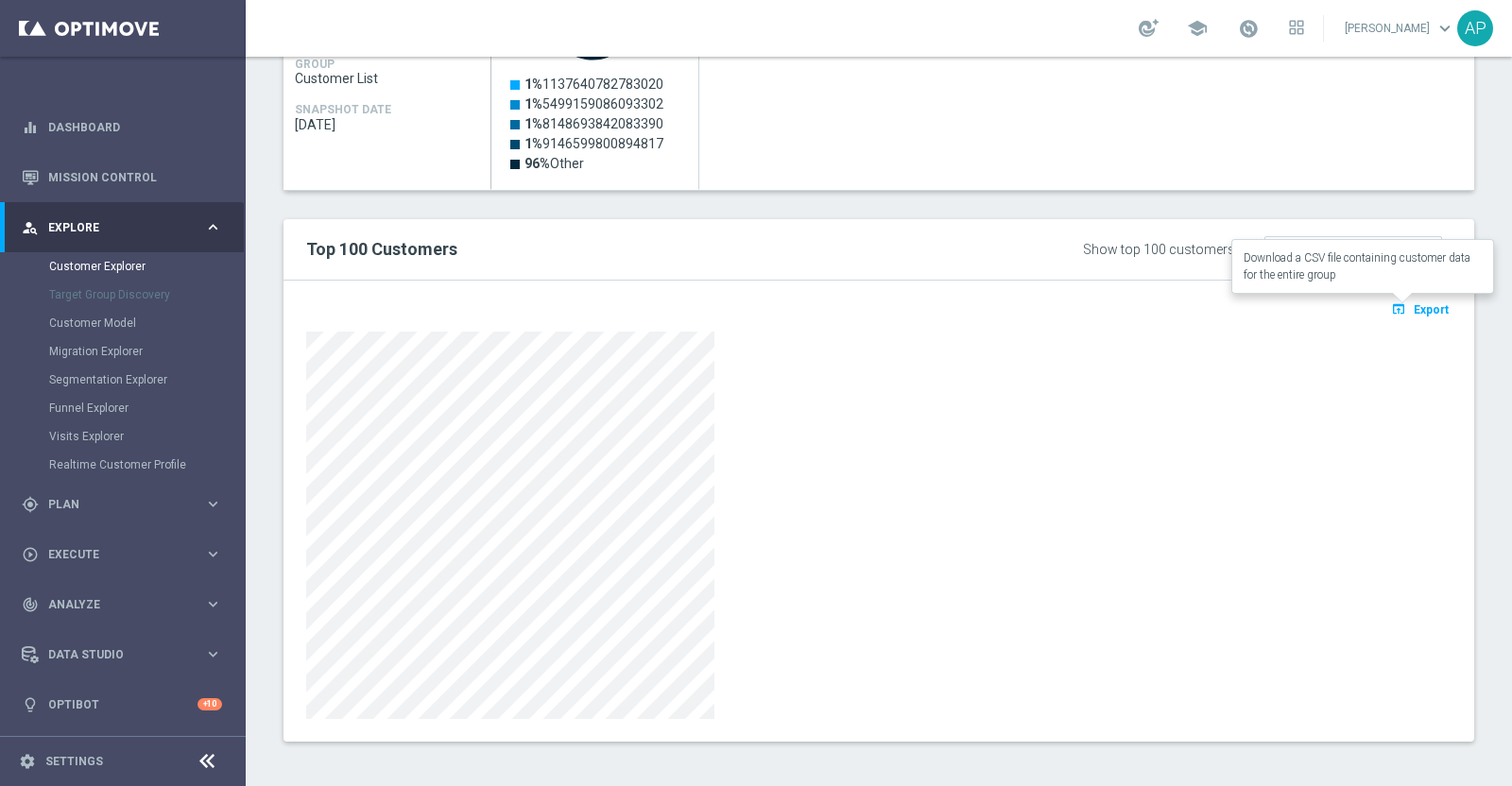
click at [1413, 303] on span "Export" at bounding box center [1430, 309] width 35 height 13
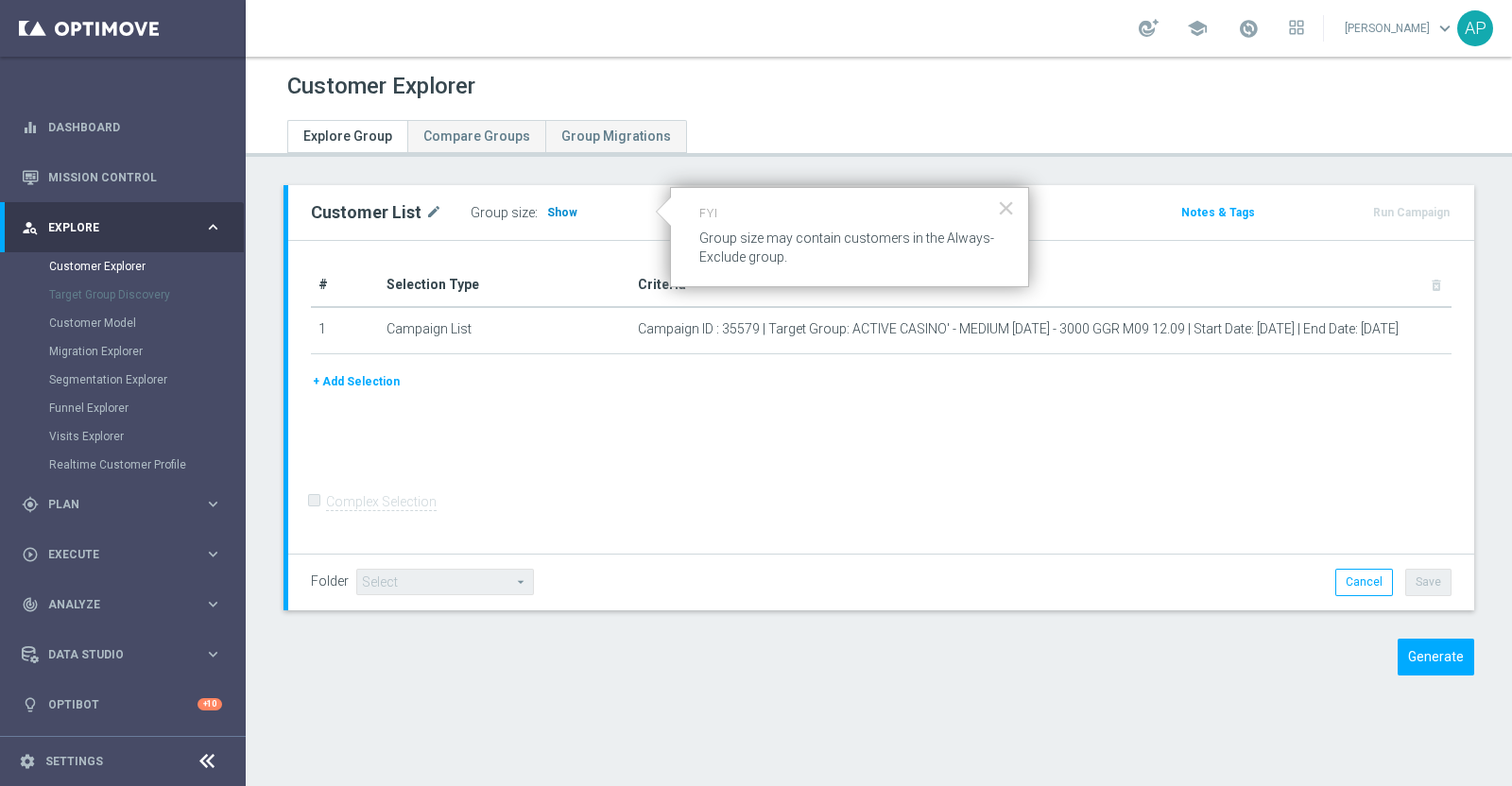
click at [556, 209] on span "Show" at bounding box center [562, 212] width 30 height 13
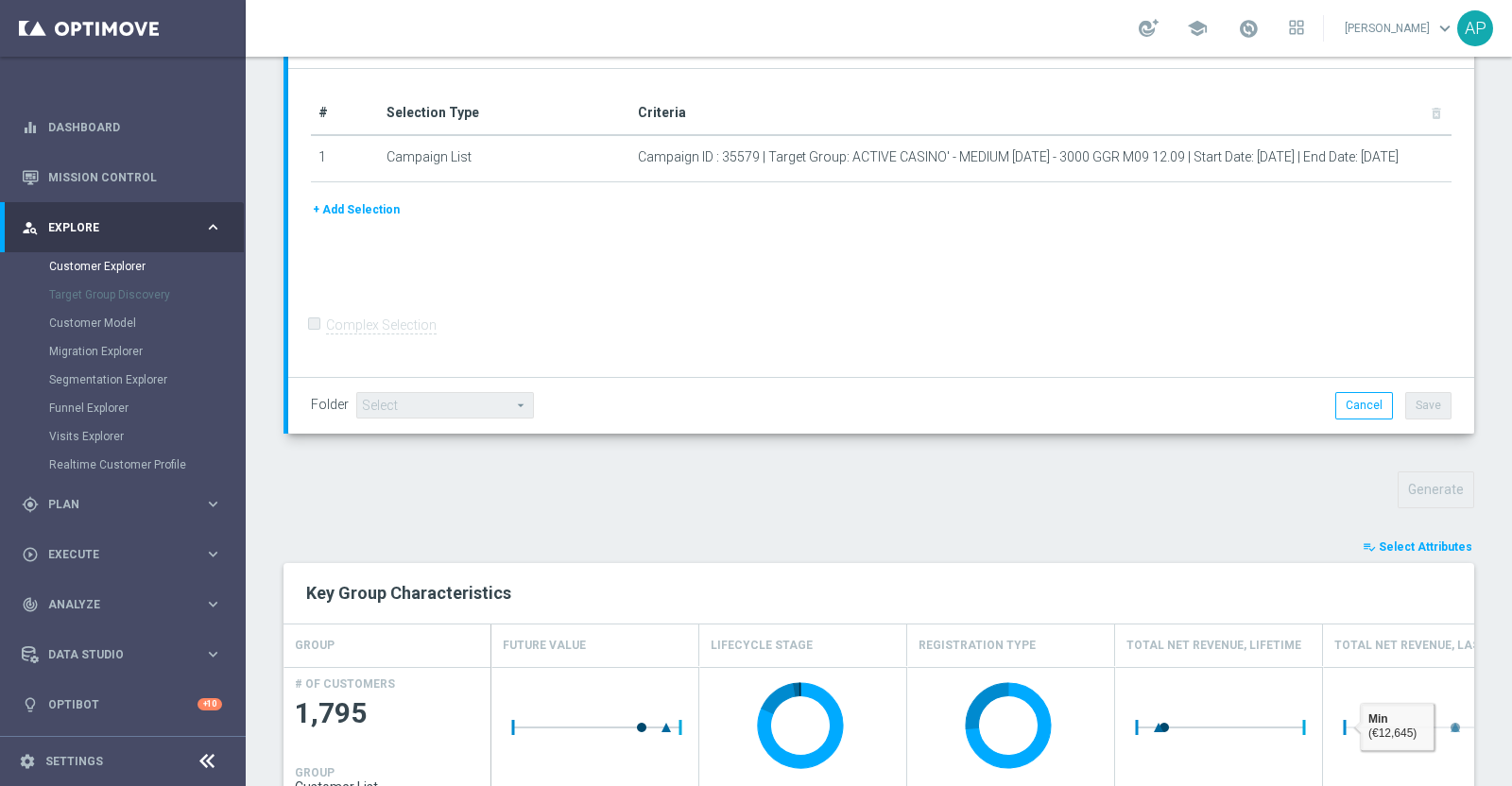
scroll to position [506, 0]
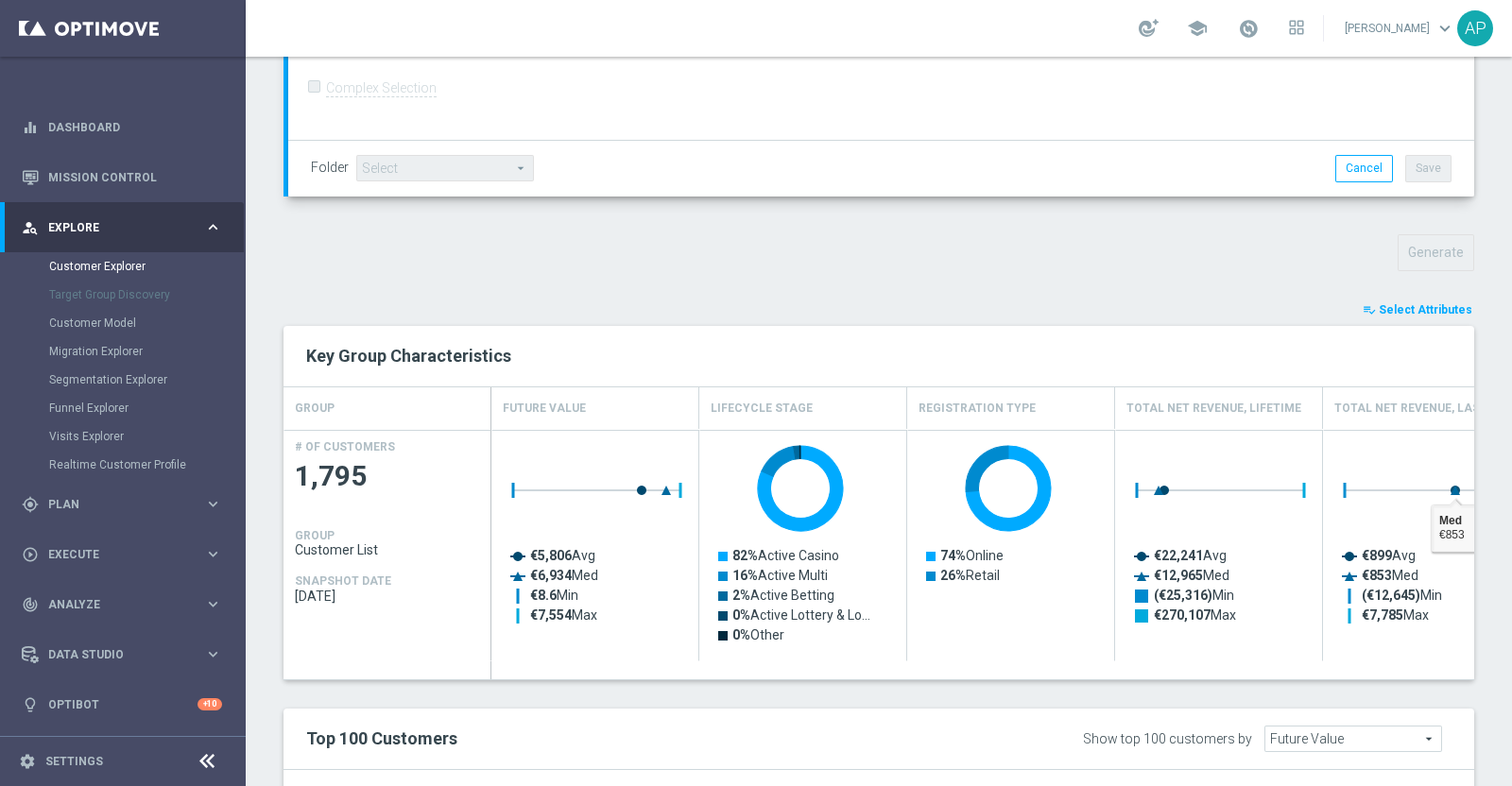
click at [1387, 308] on span "Select Attributes" at bounding box center [1425, 309] width 94 height 13
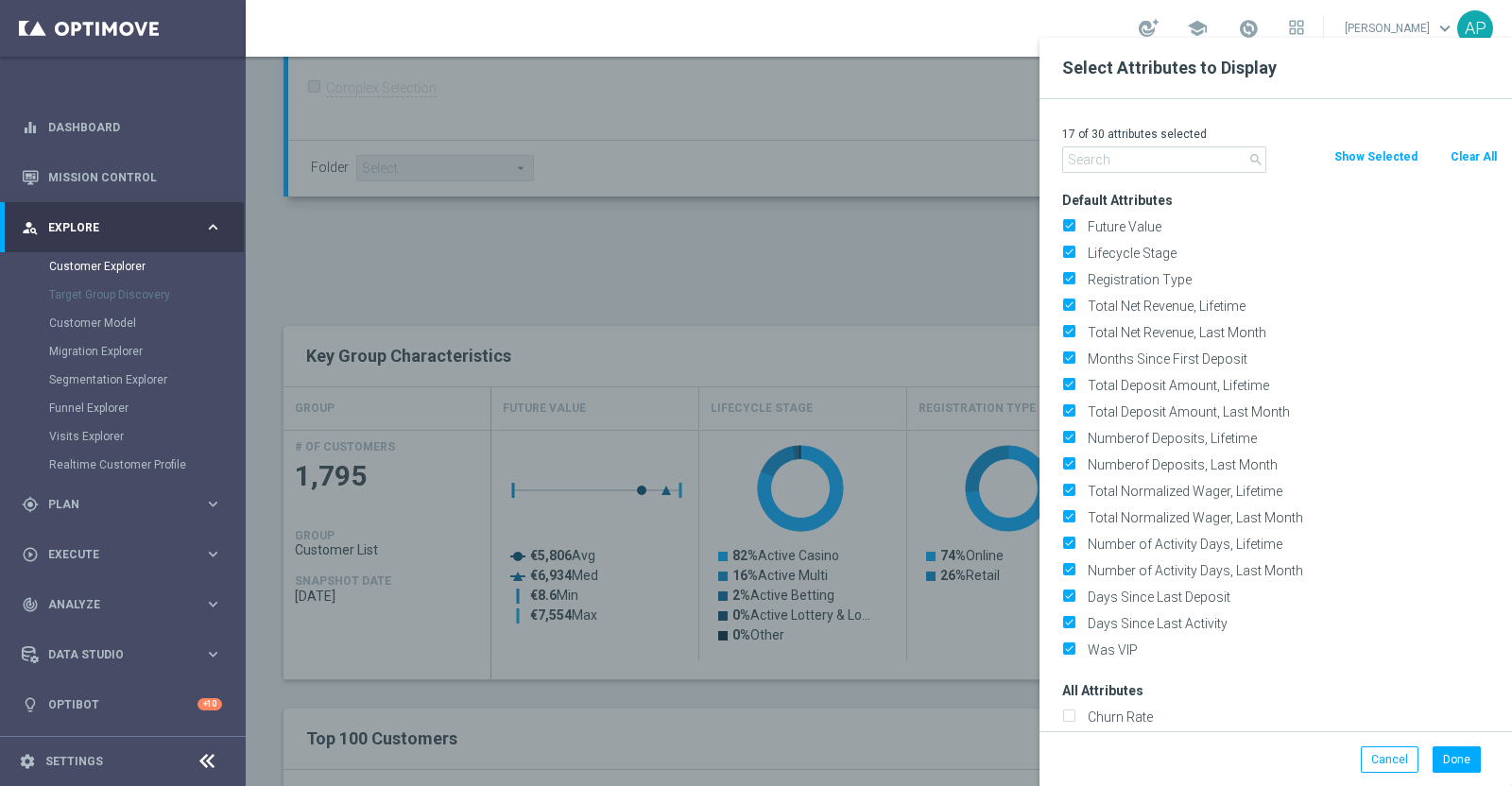
click at [1473, 156] on button "Clear All" at bounding box center [1473, 156] width 50 height 21
checkbox input "false"
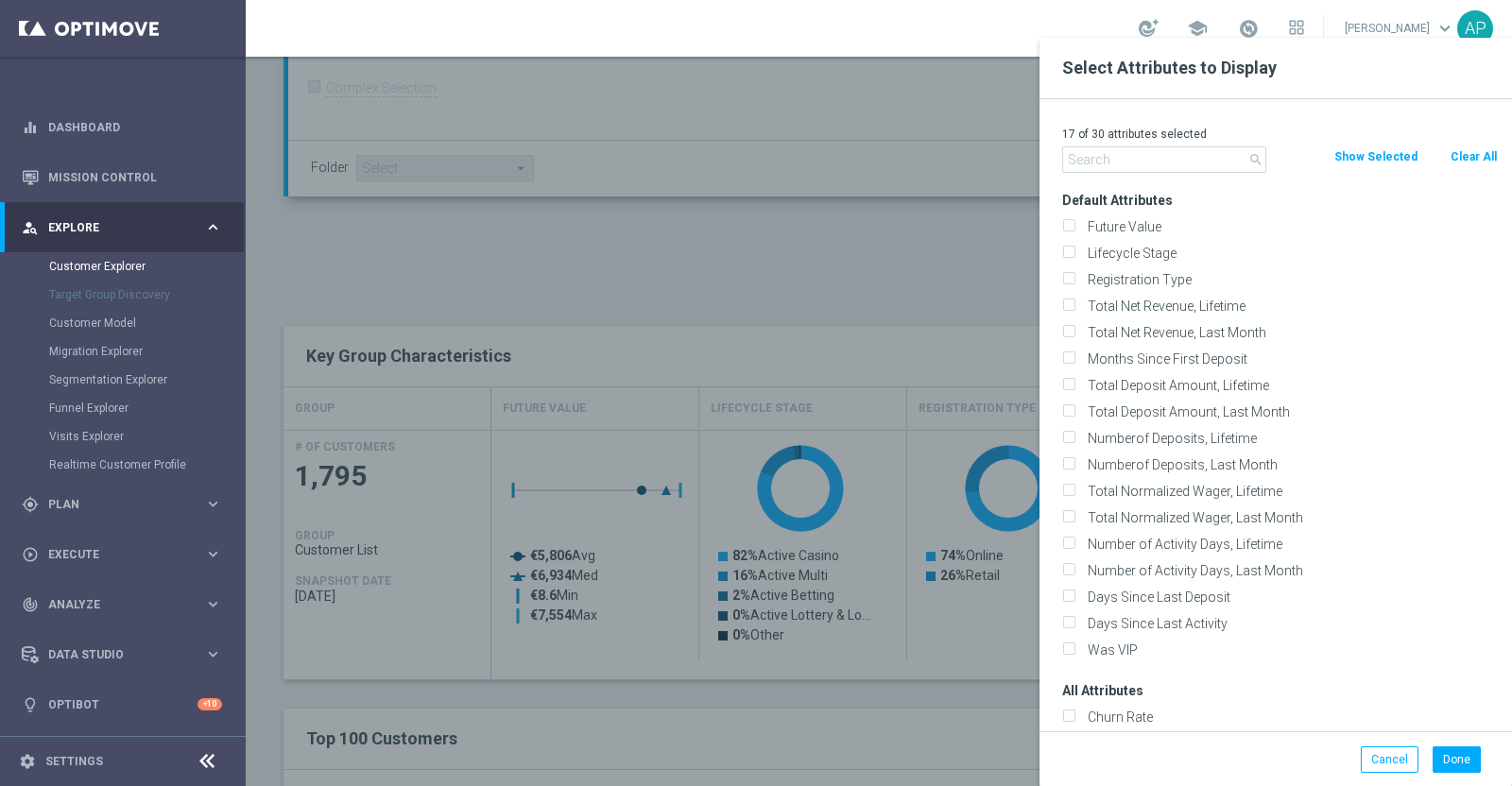
checkbox input "false"
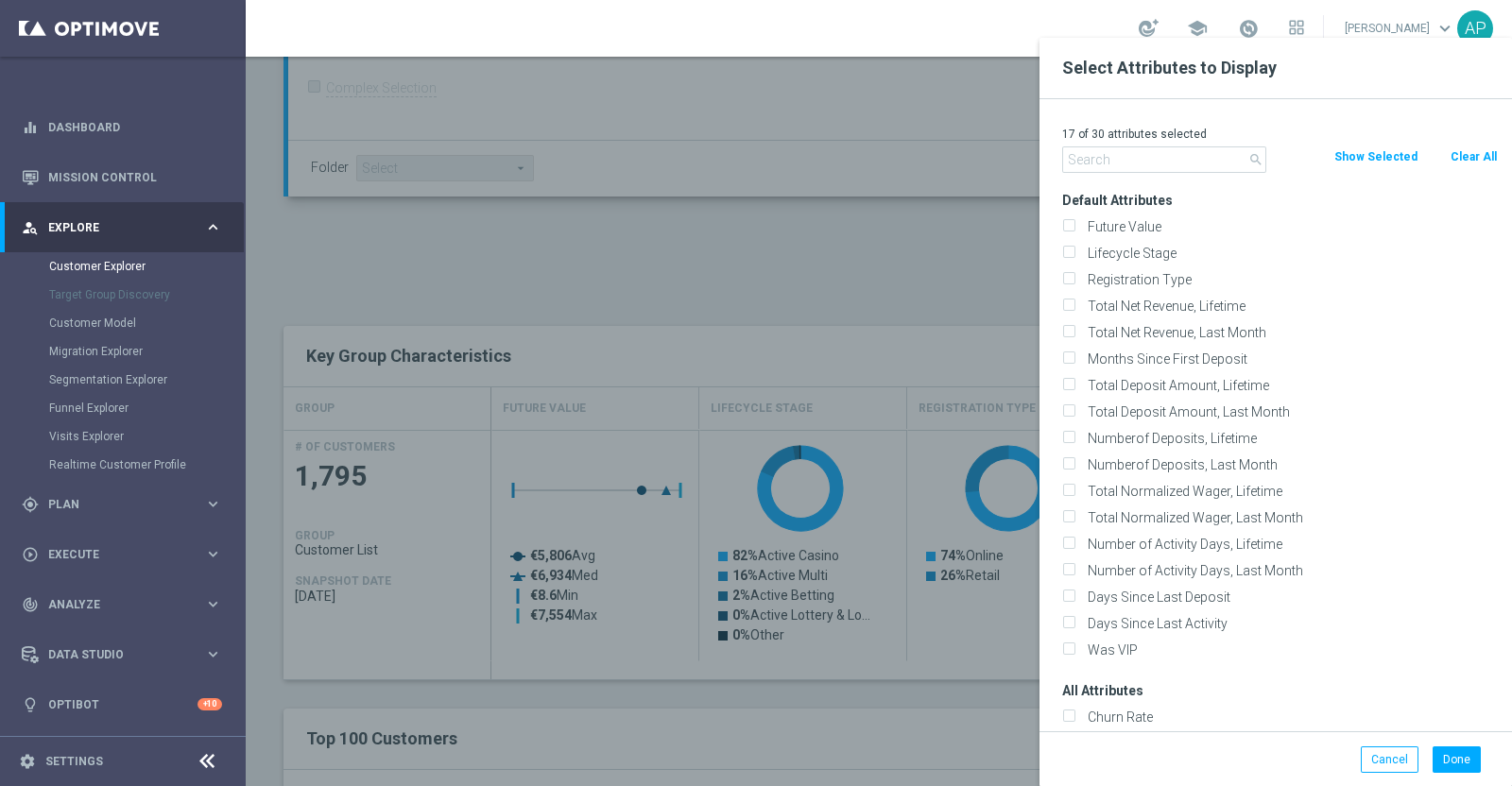
checkbox input "false"
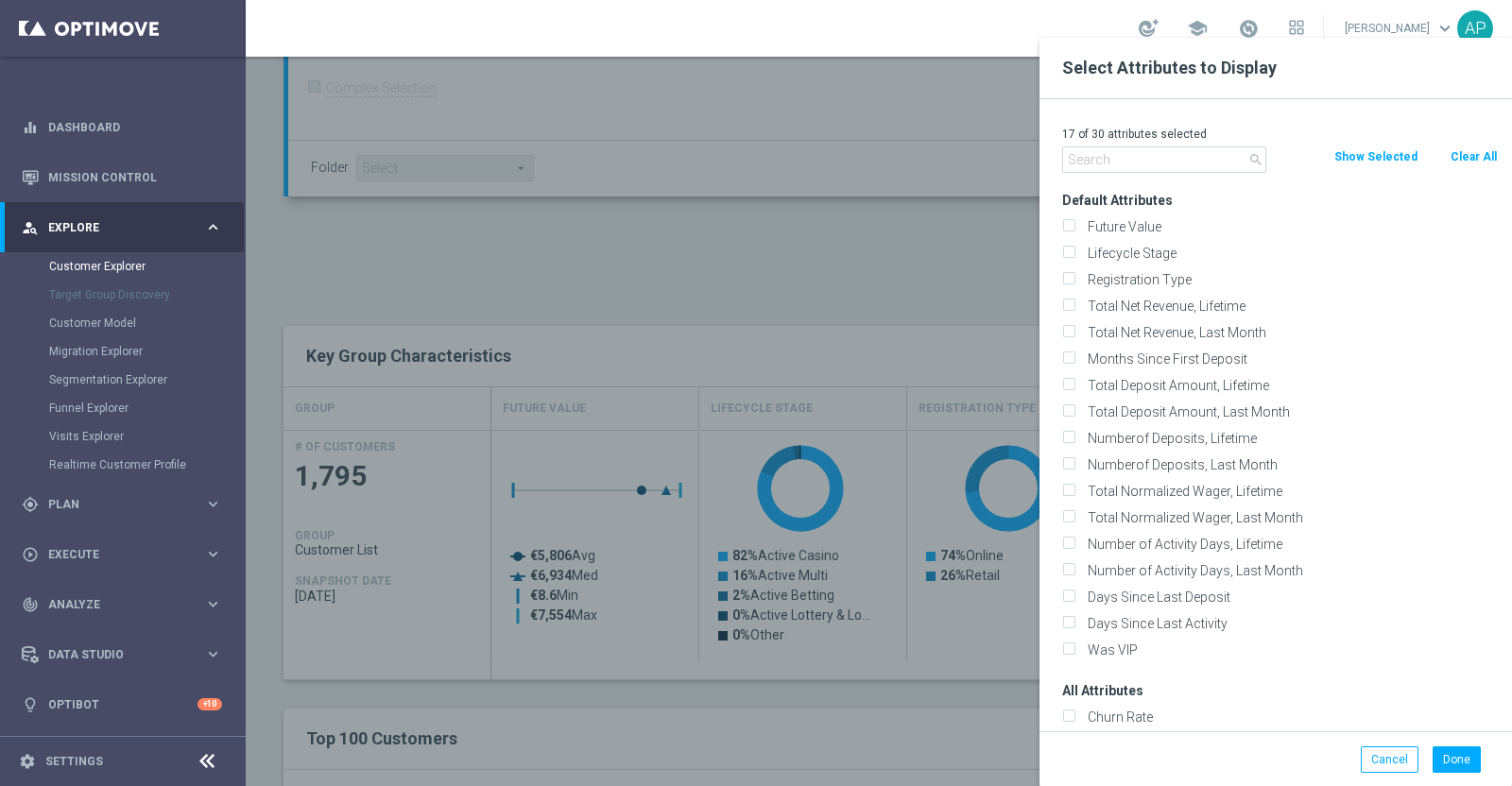
checkbox input "false"
click at [1176, 164] on input "text" at bounding box center [1163, 159] width 204 height 27
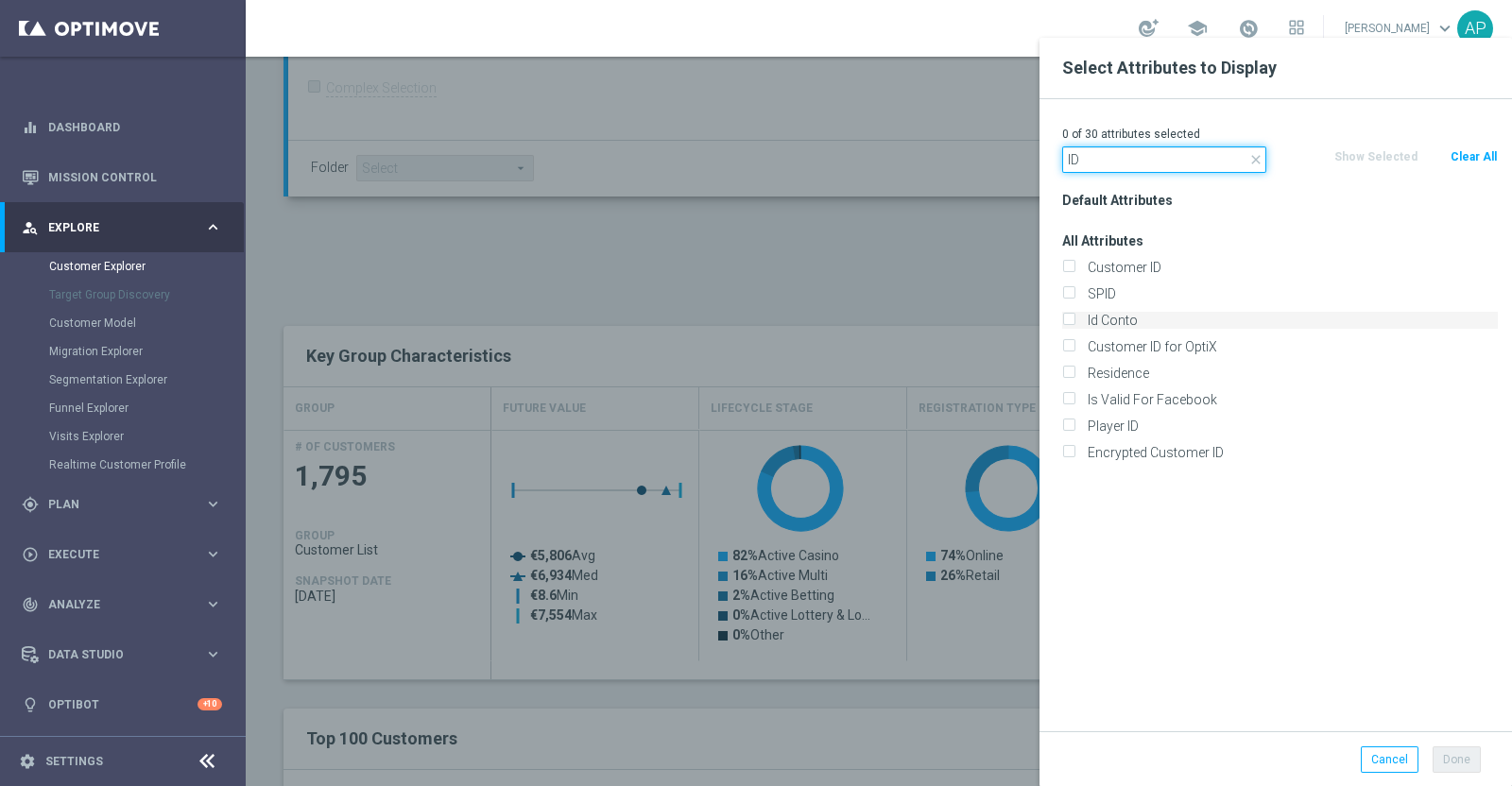
type input "ID"
click at [1121, 327] on label "Id Conto" at bounding box center [1289, 320] width 417 height 17
click at [1074, 327] on input "Id Conto" at bounding box center [1067, 323] width 12 height 12
checkbox input "true"
click at [1465, 753] on button "Done" at bounding box center [1456, 759] width 48 height 27
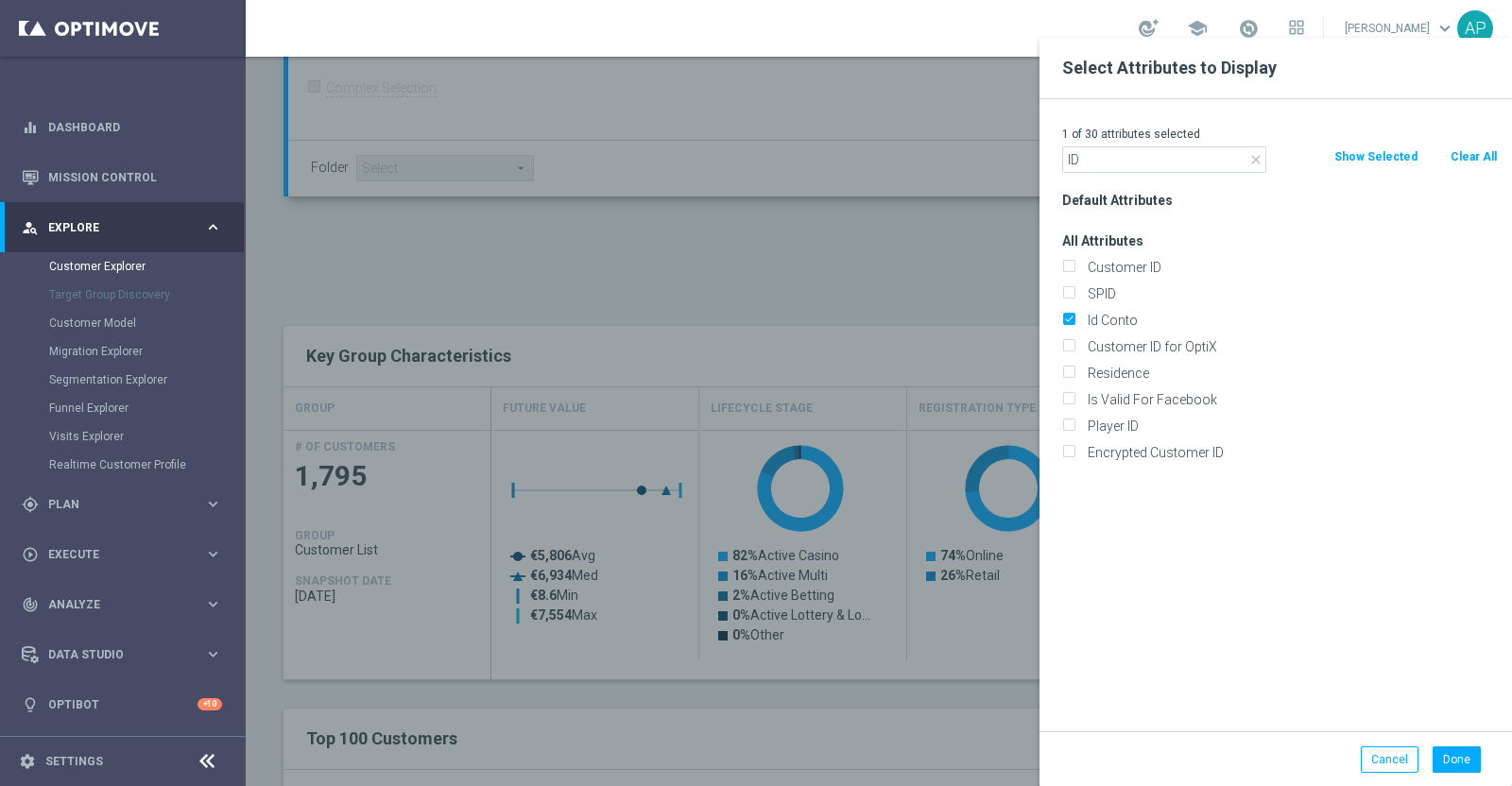
type input "Search"
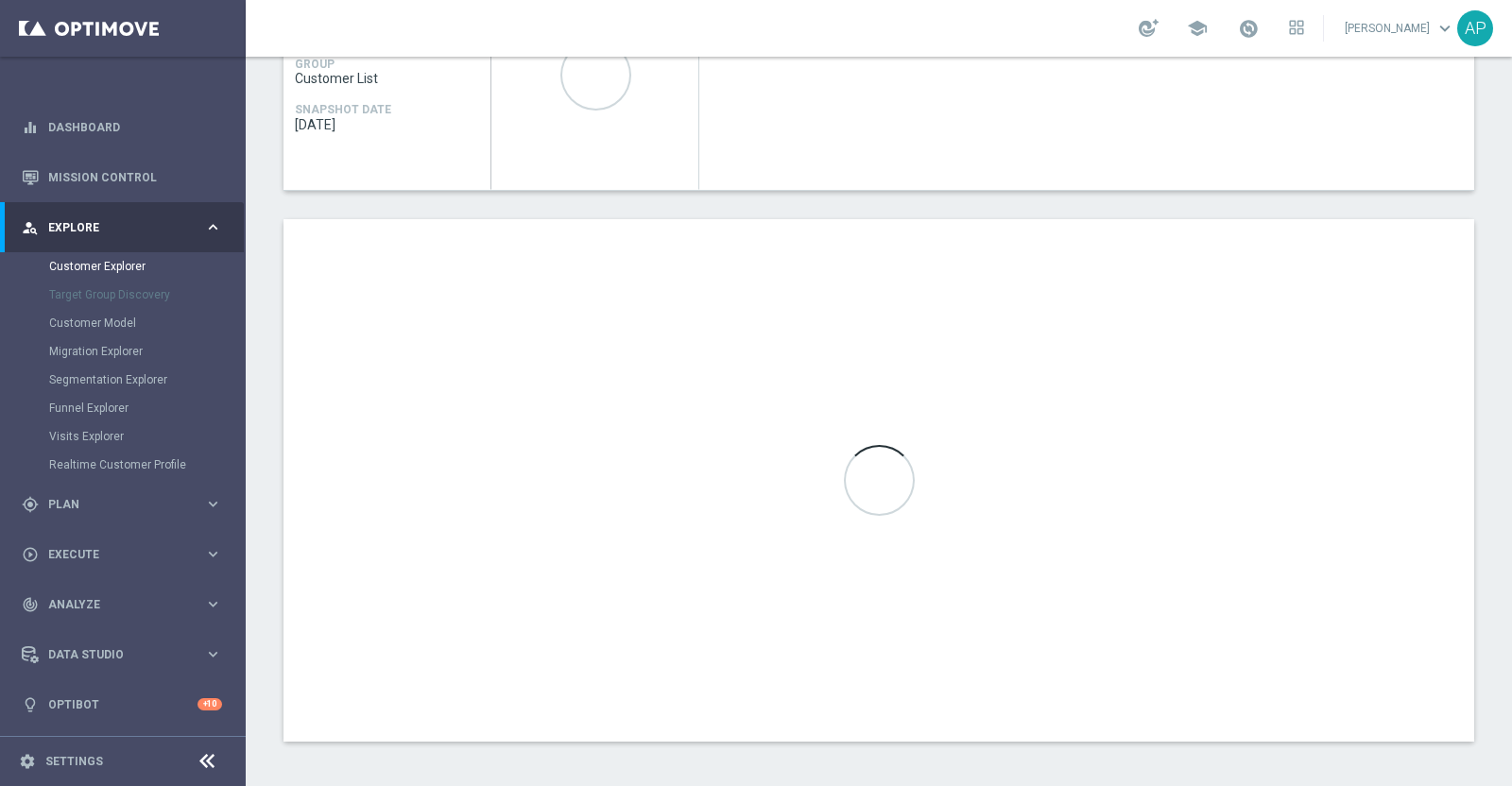
scroll to position [860, 0]
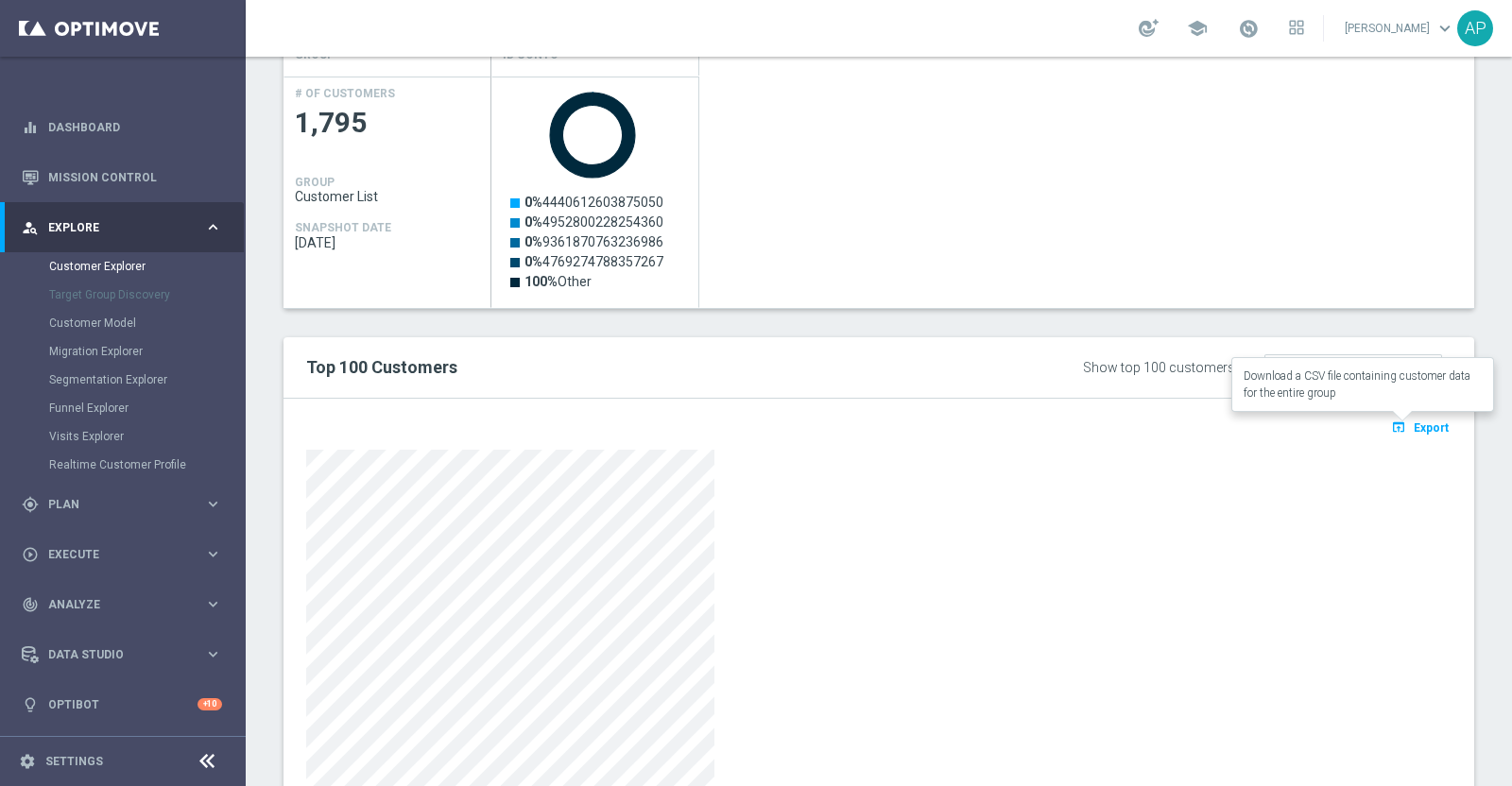
click at [1413, 426] on span "Export" at bounding box center [1430, 427] width 35 height 13
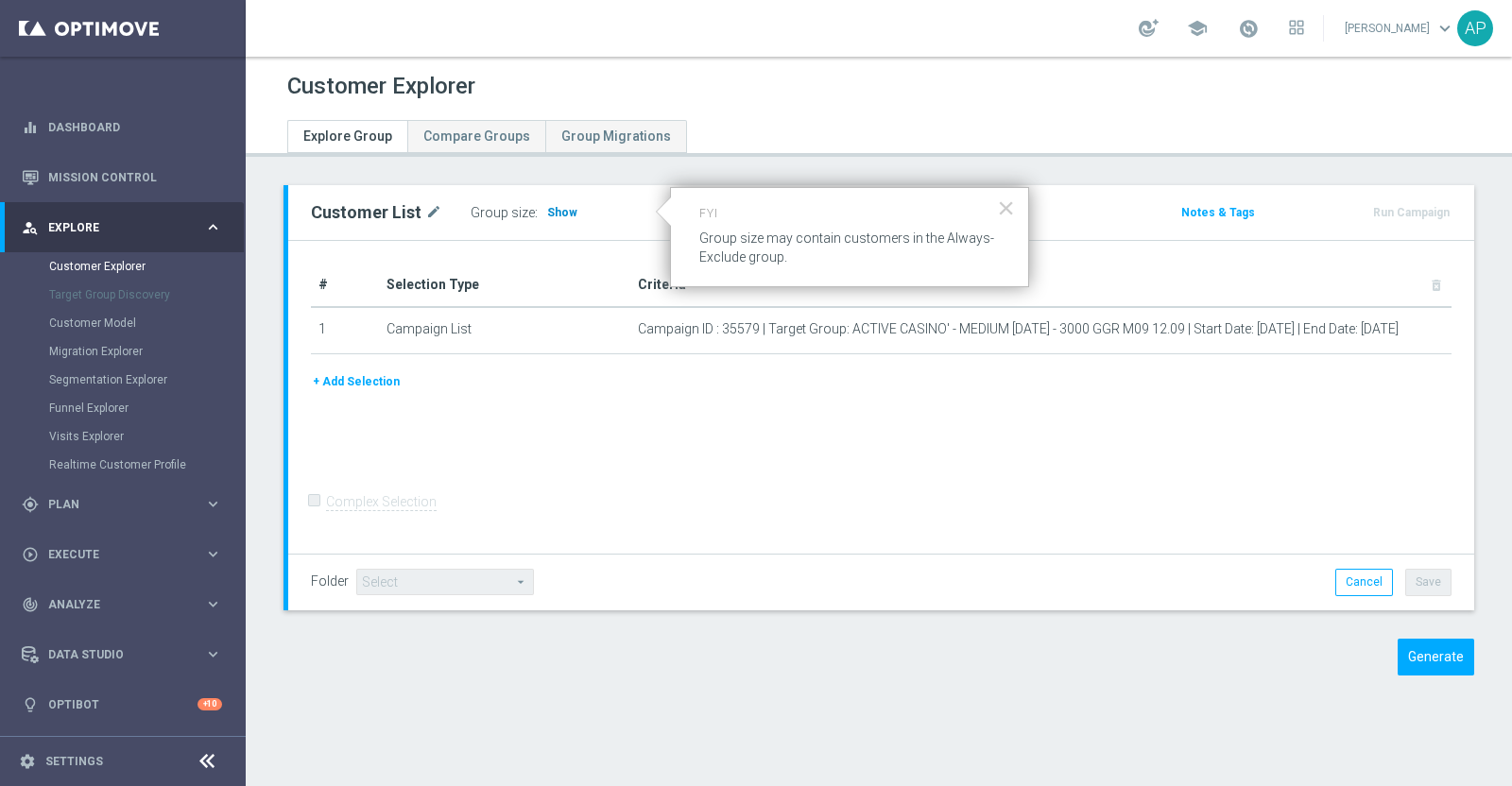
click at [553, 210] on span "Show" at bounding box center [562, 212] width 30 height 13
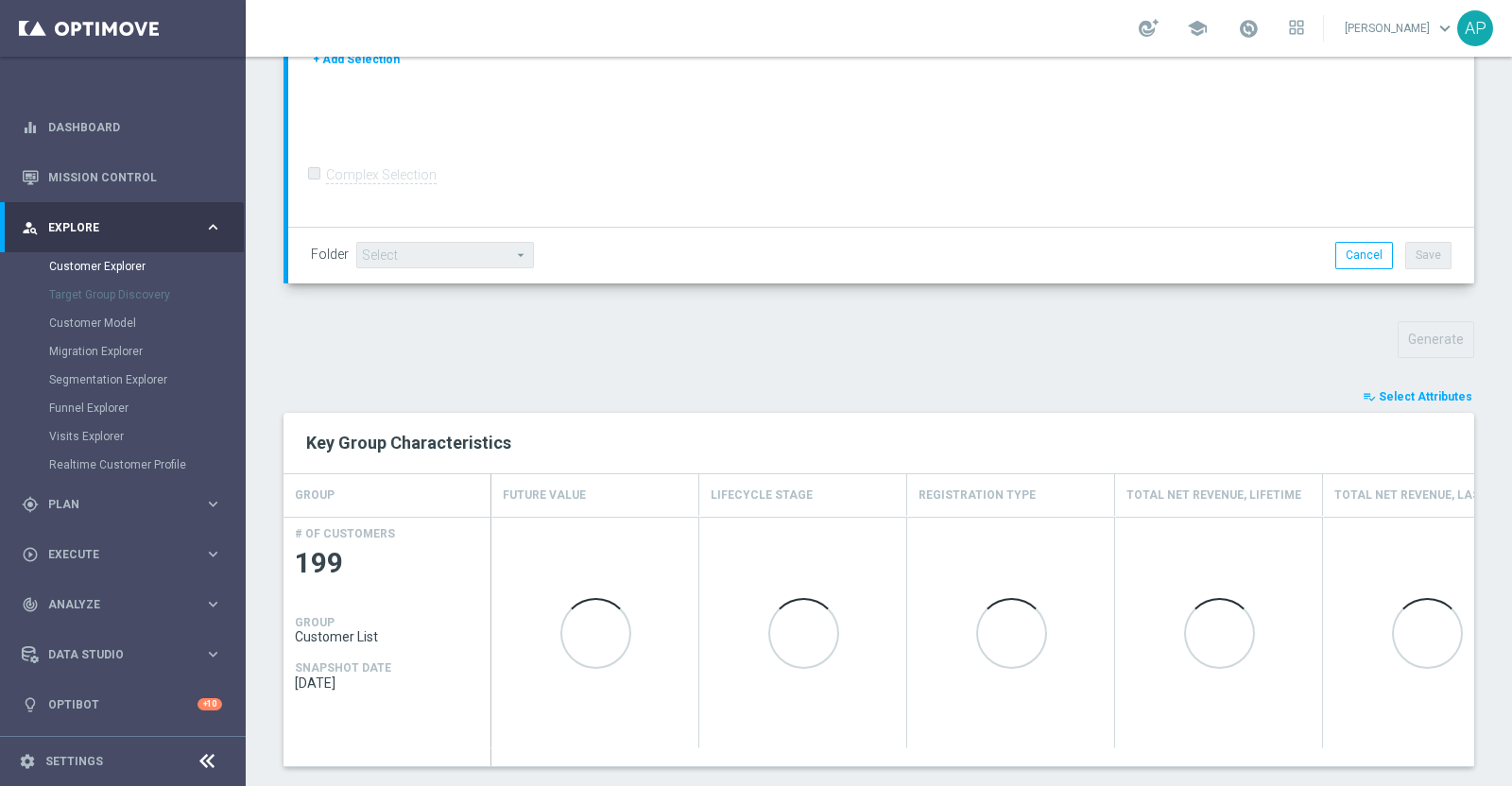
scroll to position [581, 0]
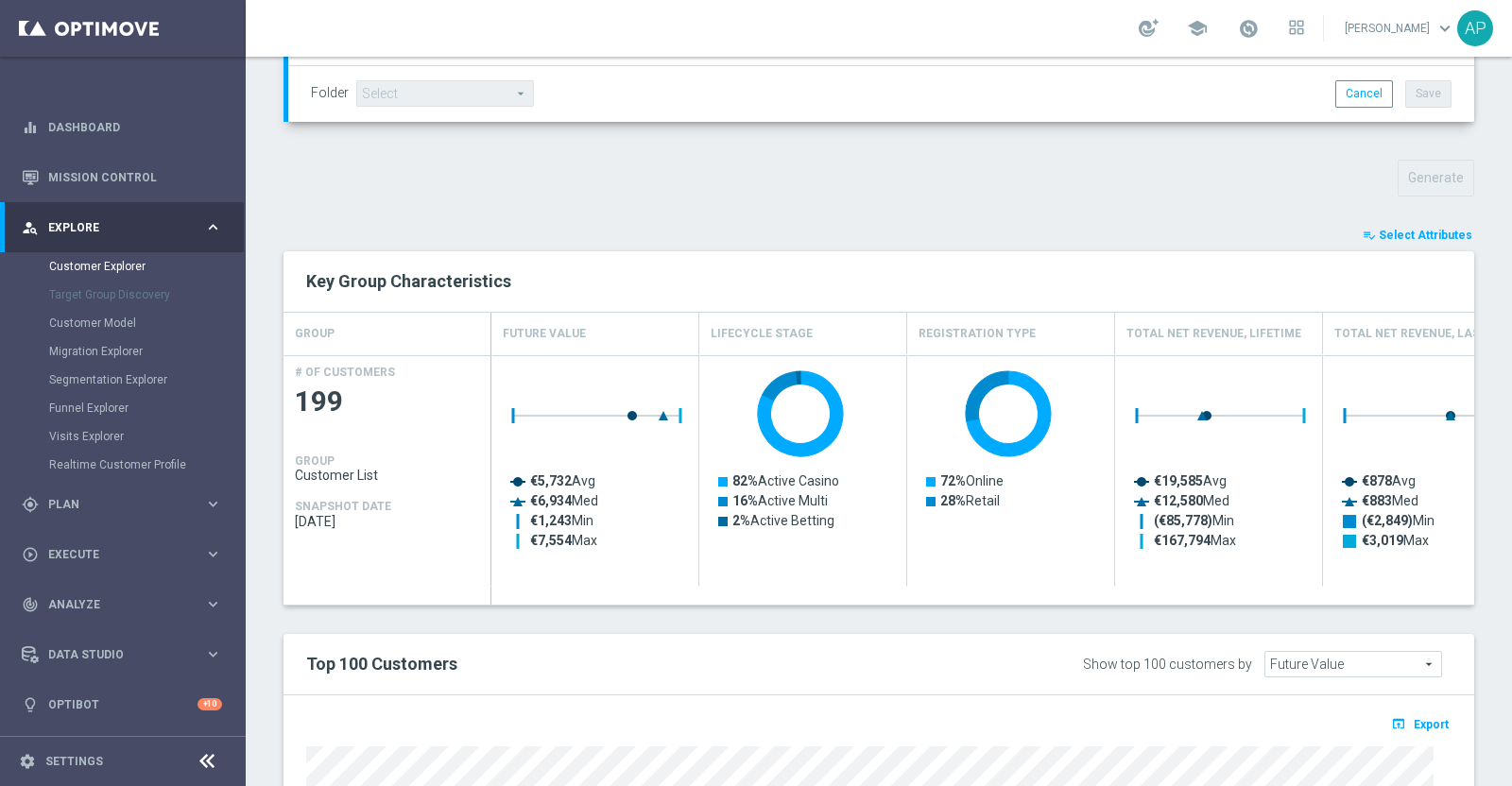
click at [1400, 235] on span "Select Attributes" at bounding box center [1425, 234] width 94 height 13
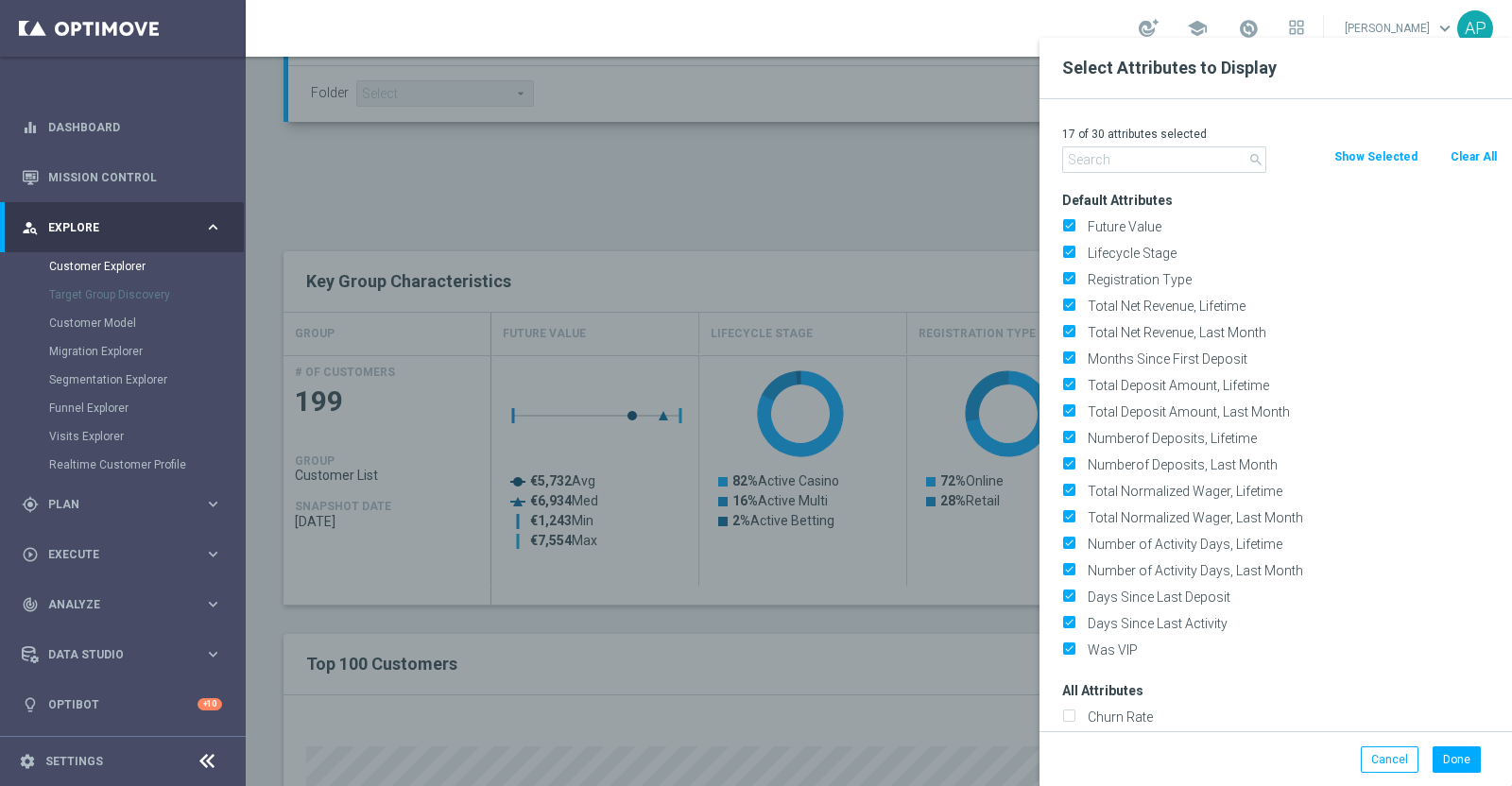
click at [1458, 154] on button "Clear All" at bounding box center [1473, 156] width 50 height 21
checkbox input "false"
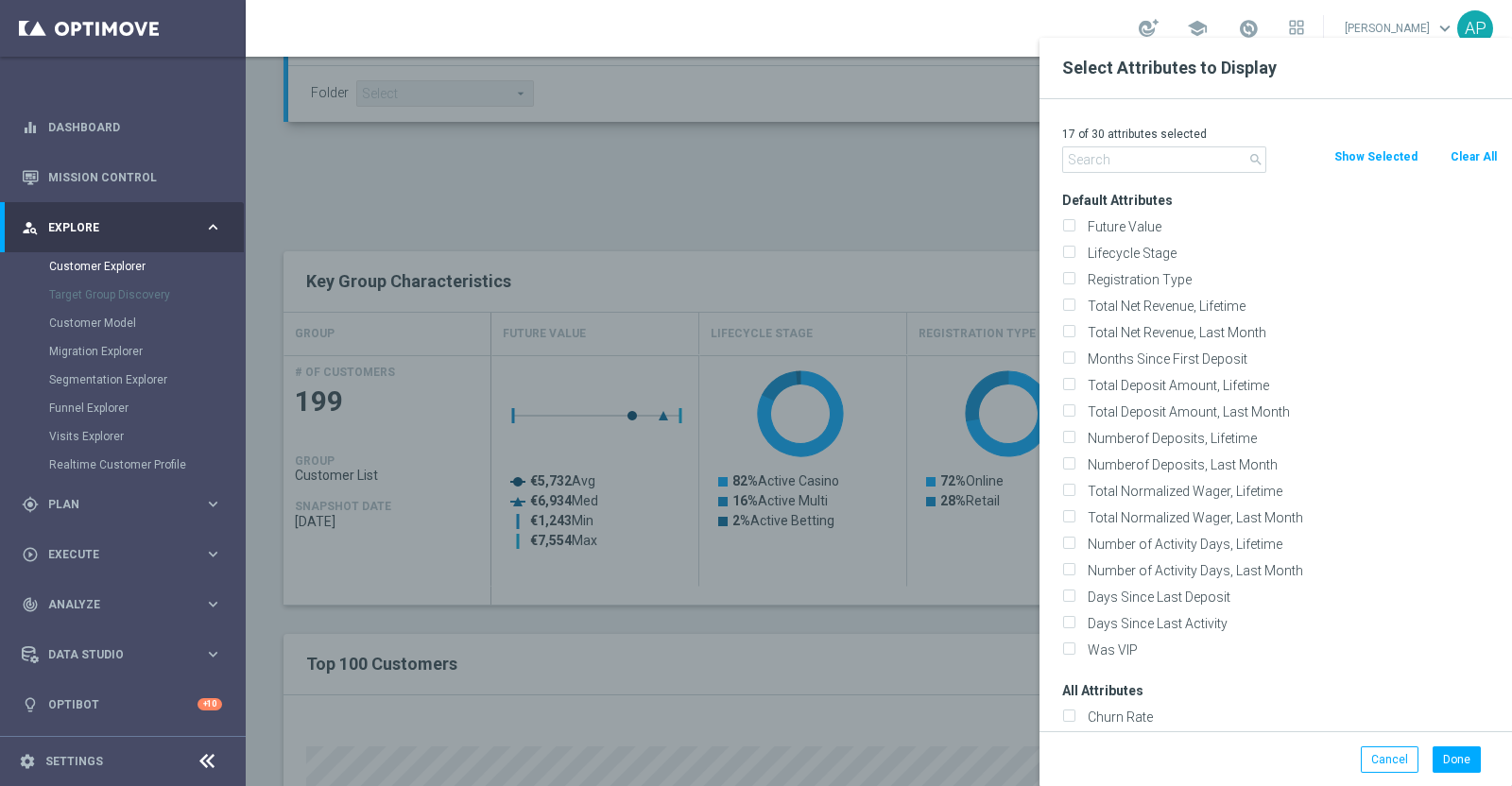
checkbox input "false"
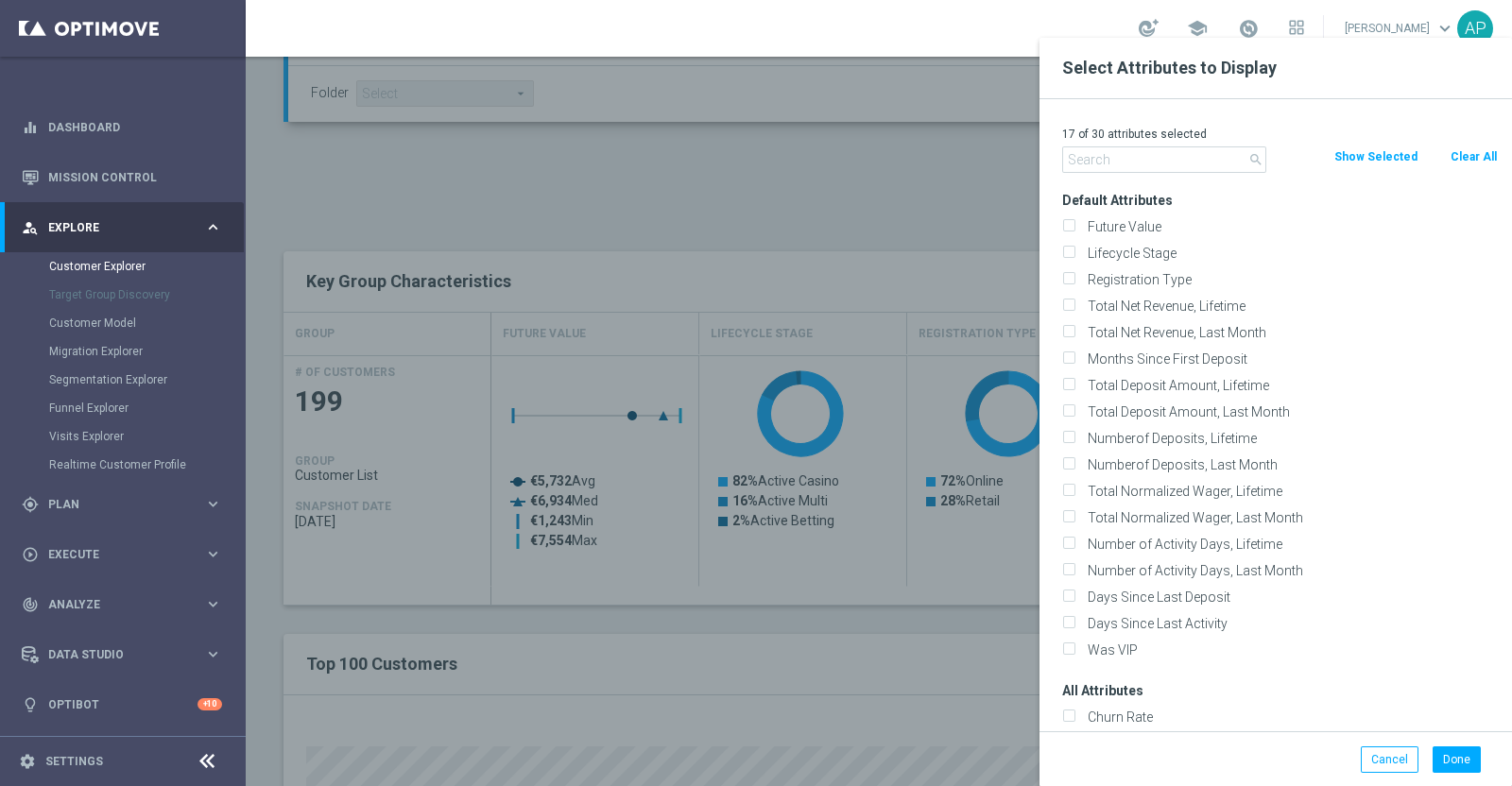
checkbox input "false"
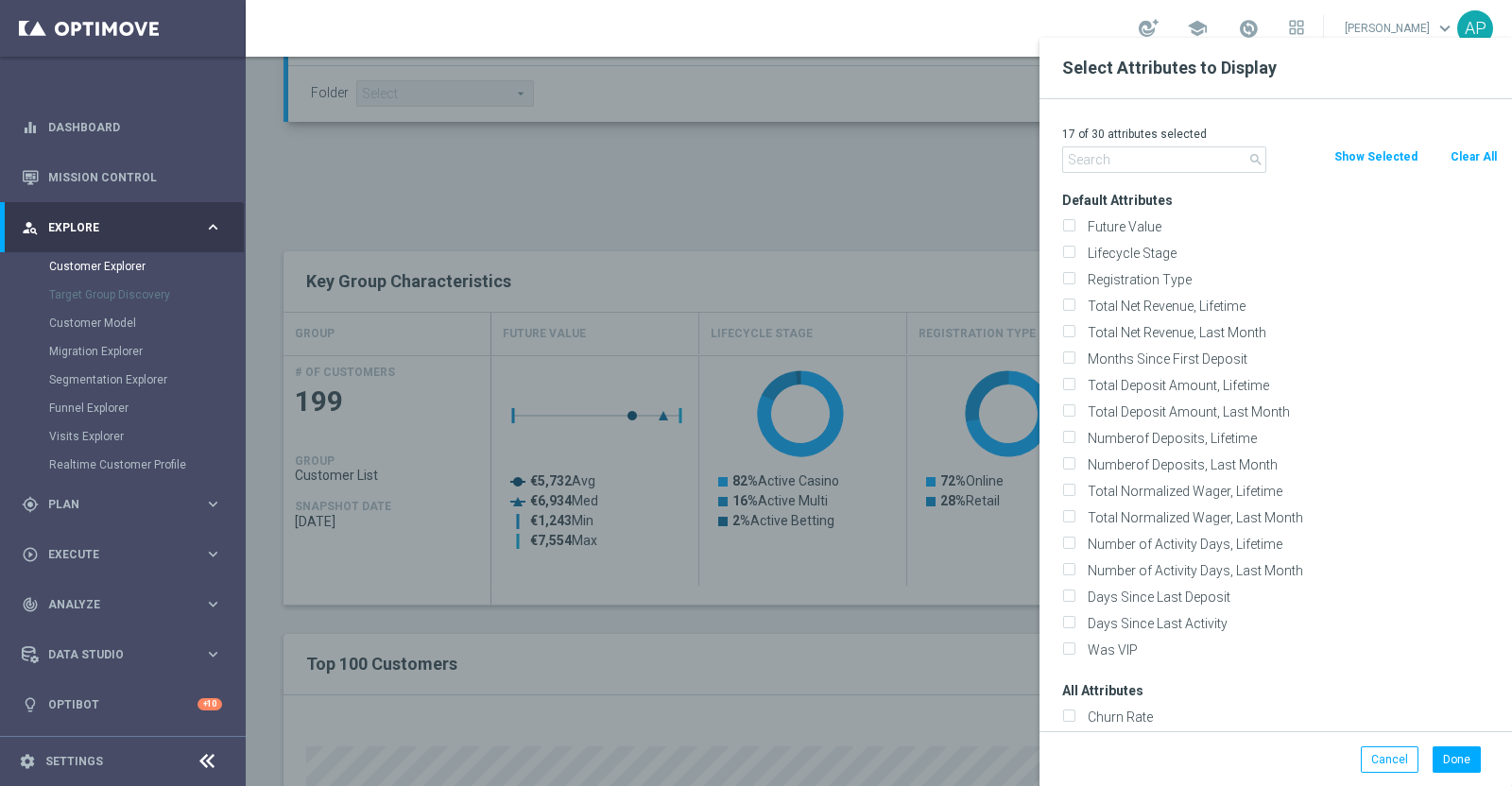
checkbox input "false"
click at [1138, 157] on input "text" at bounding box center [1163, 159] width 204 height 27
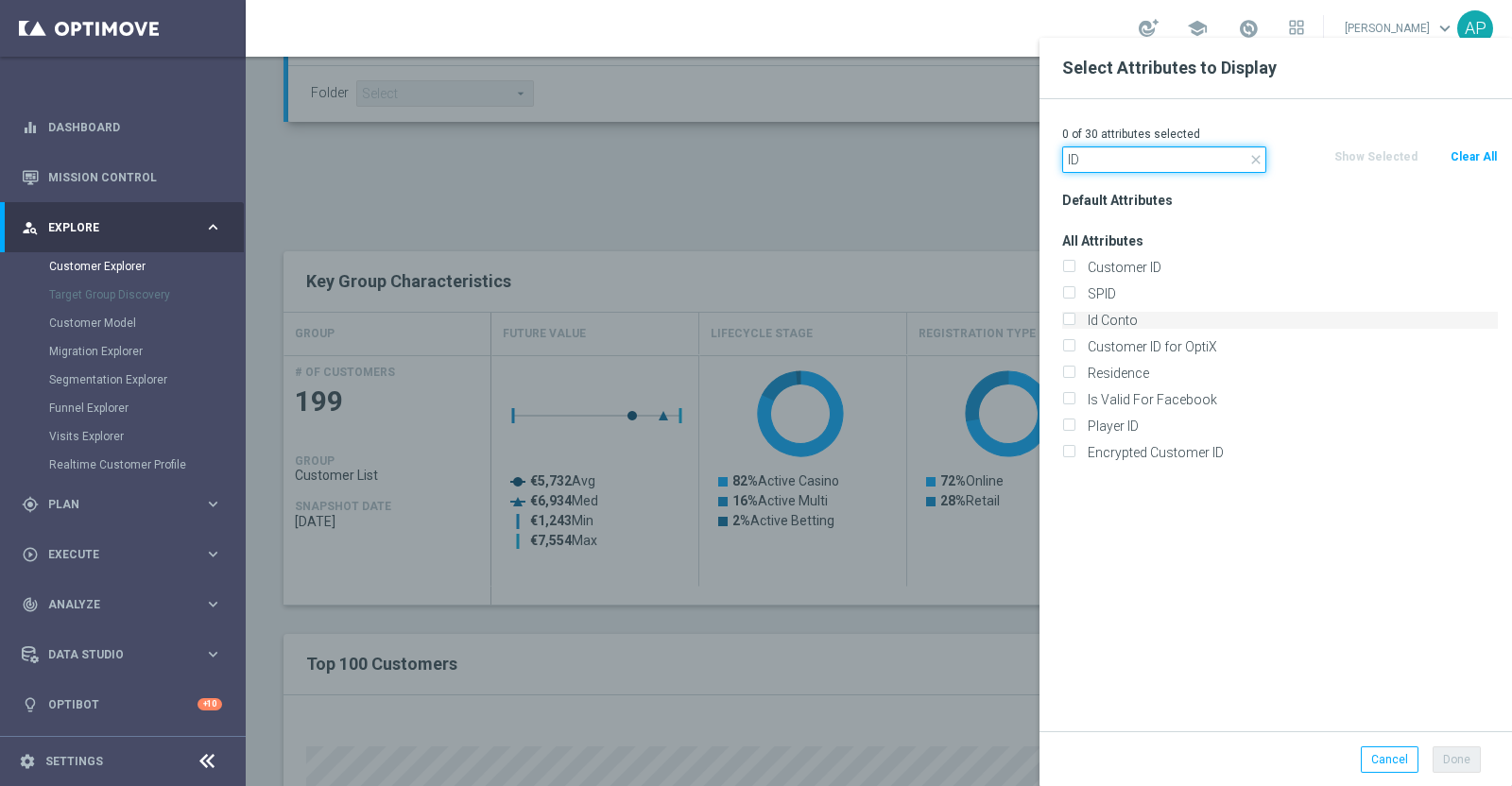
type input "ID"
click at [1133, 317] on label "Id Conto" at bounding box center [1289, 320] width 417 height 17
click at [1074, 317] on input "Id Conto" at bounding box center [1067, 323] width 12 height 12
checkbox input "true"
click at [1455, 759] on button "Done" at bounding box center [1456, 759] width 48 height 27
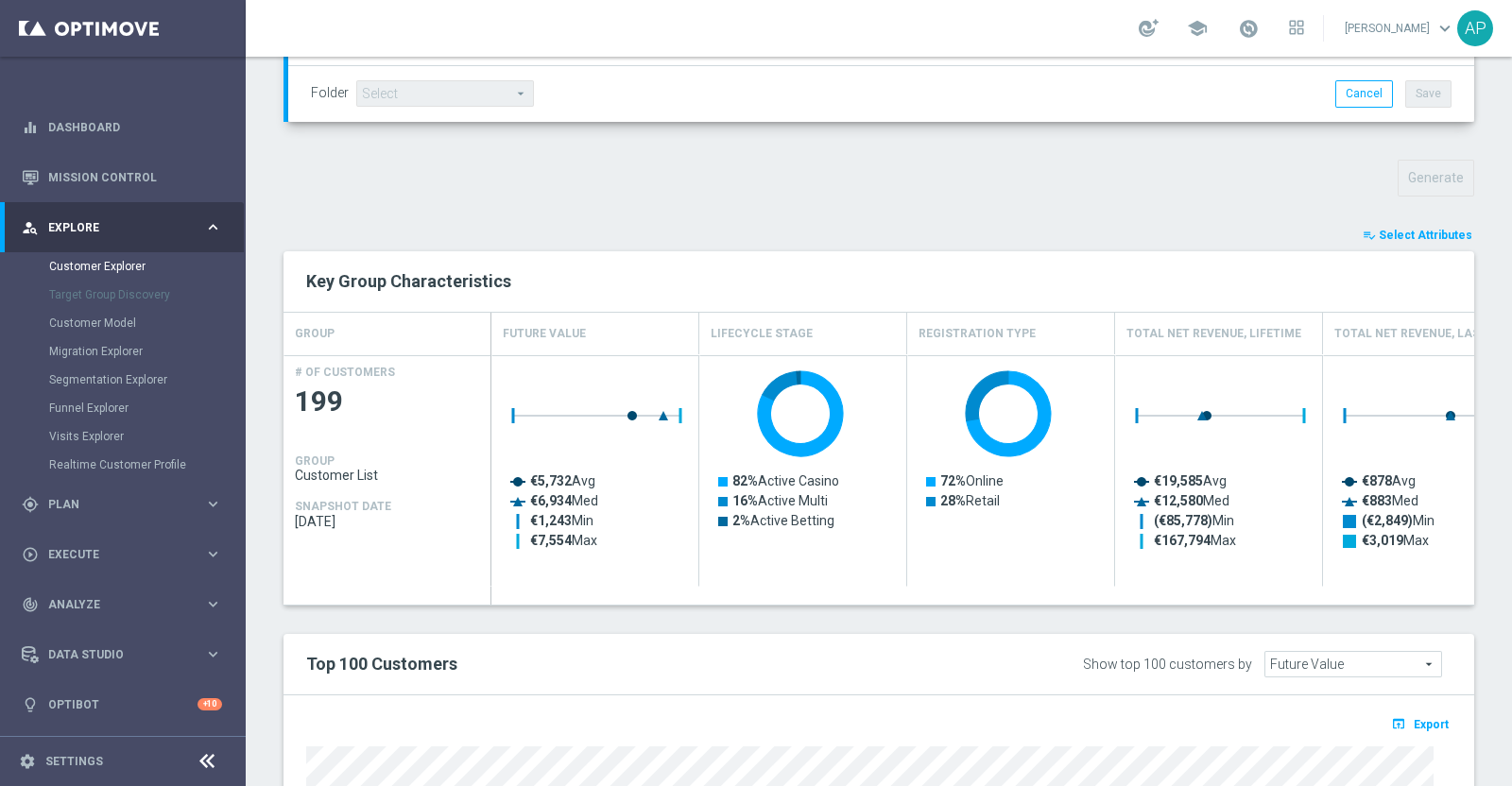
type input "Search"
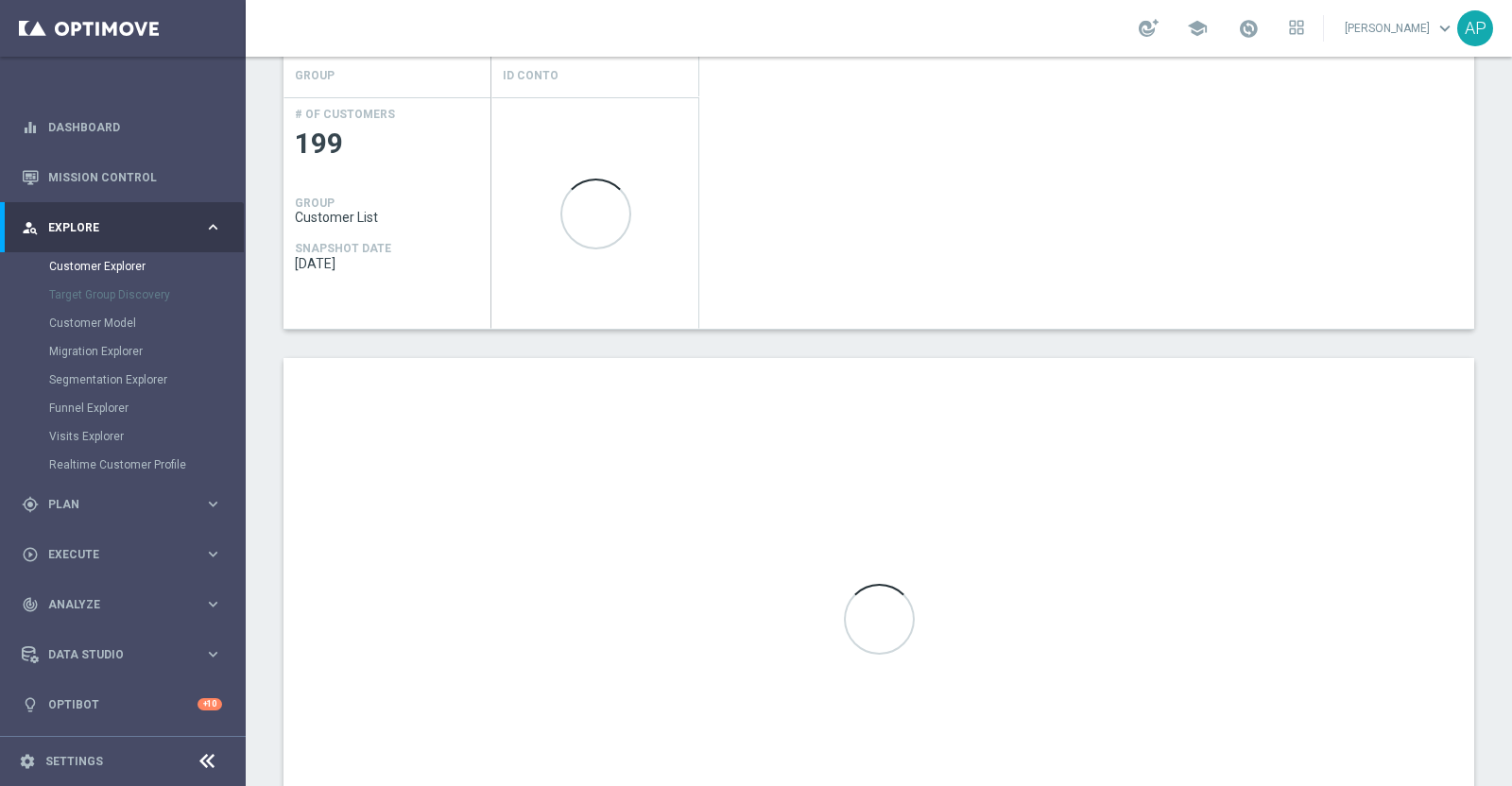
scroll to position [977, 0]
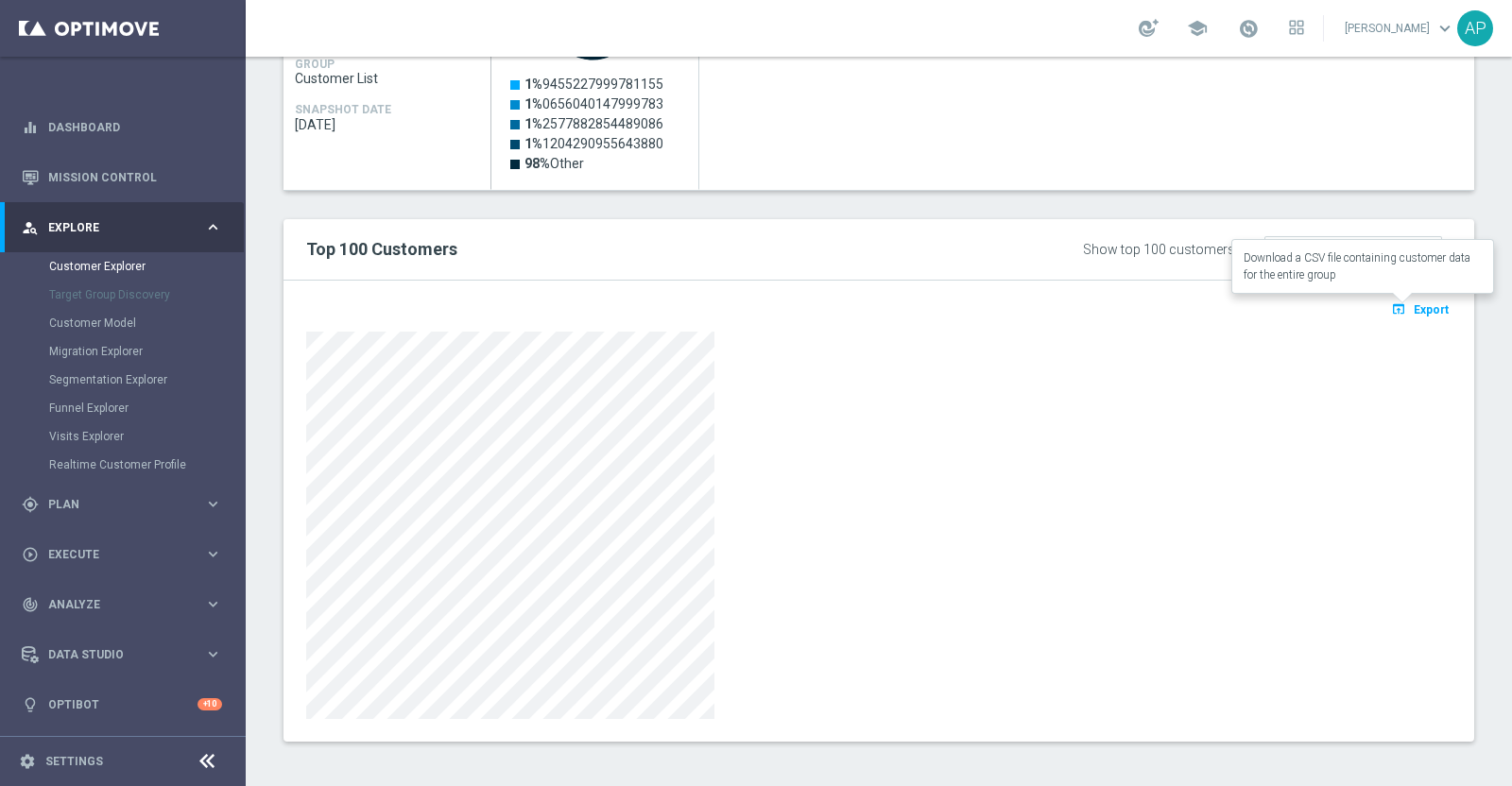
click at [1413, 304] on span "Export" at bounding box center [1430, 309] width 35 height 13
click at [844, 113] on div "Created with Highcharts 9.3.3 1% 9455227999781155 1% 0656040147999783 1% 257788…" at bounding box center [983, 74] width 983 height 231
